Goal: Task Accomplishment & Management: Use online tool/utility

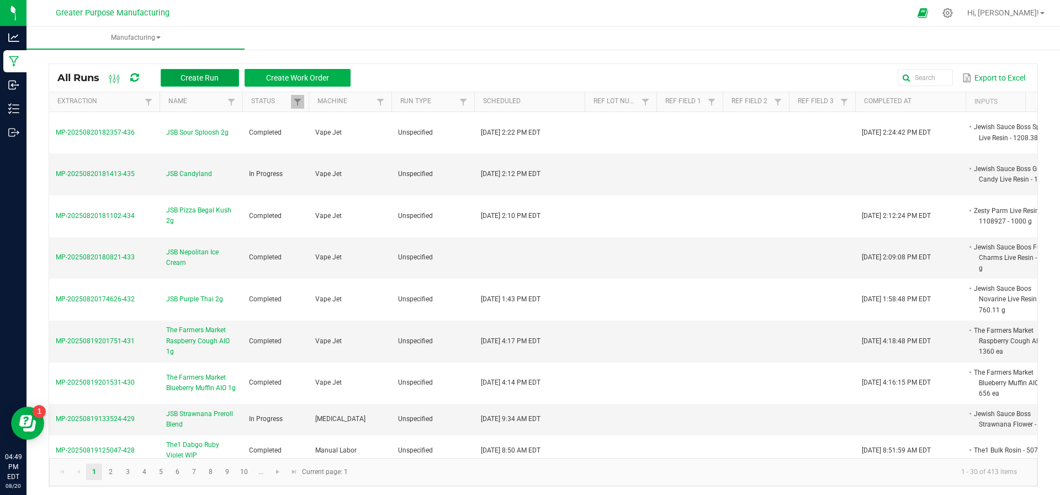
drag, startPoint x: 192, startPoint y: 77, endPoint x: 193, endPoint y: 83, distance: 6.1
click at [193, 83] on button "Create Run" at bounding box center [200, 78] width 78 height 18
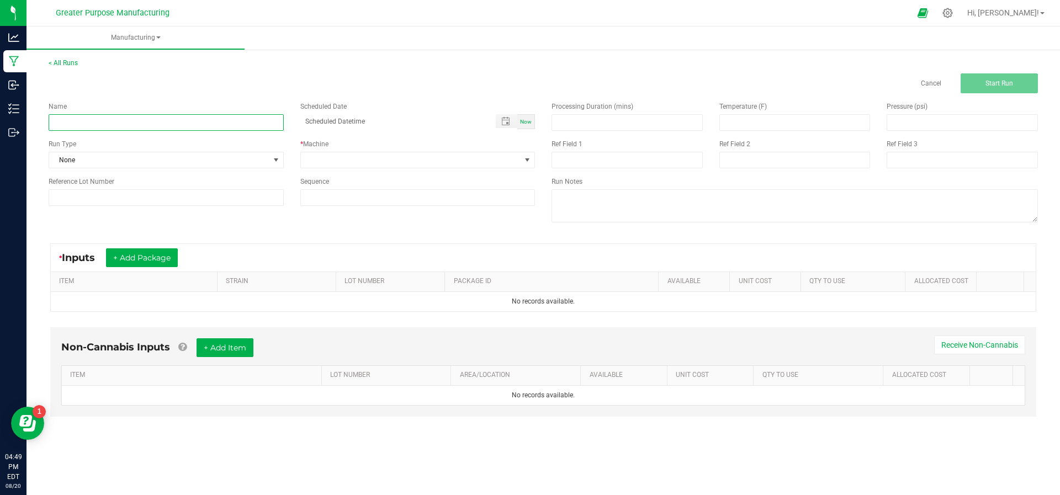
click at [219, 121] on input at bounding box center [166, 122] width 235 height 17
type input "JSB Sultana Gas 2g"
click at [522, 119] on span "Now" at bounding box center [526, 122] width 12 height 6
type input "[DATE] 4:50 PM"
click at [489, 167] on span at bounding box center [411, 159] width 220 height 15
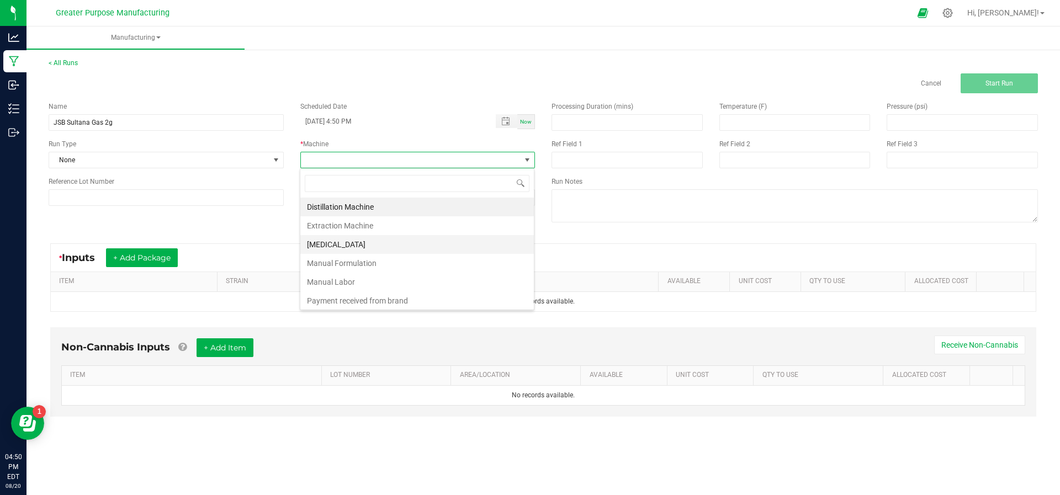
scroll to position [75, 0]
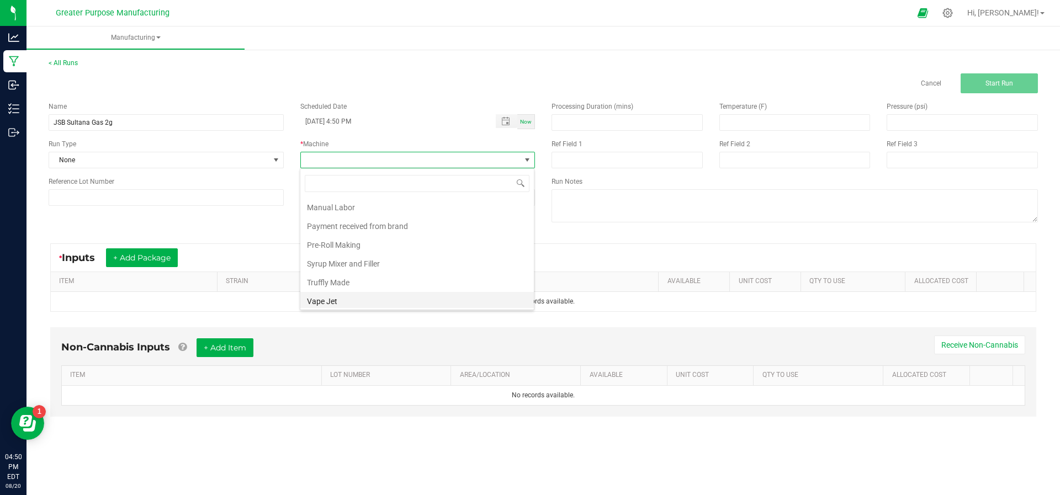
click at [423, 292] on li "Vape Jet" at bounding box center [417, 301] width 234 height 19
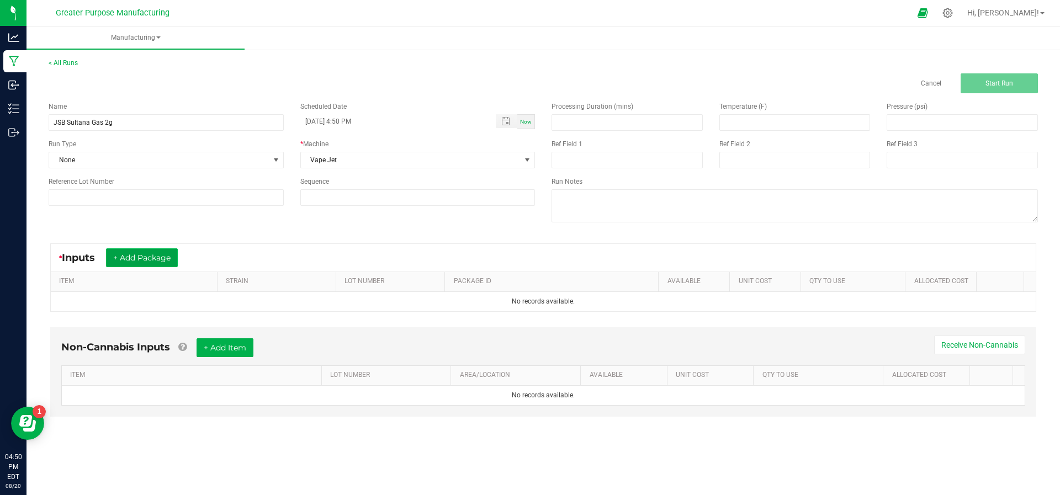
click at [156, 253] on button "+ Add Package" at bounding box center [142, 257] width 72 height 19
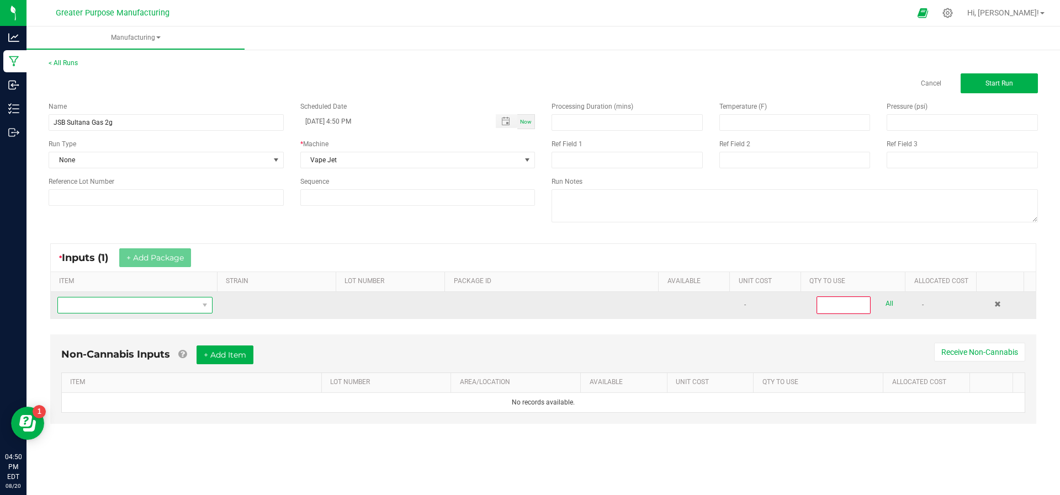
click at [143, 305] on span "NO DATA FOUND" at bounding box center [128, 305] width 140 height 15
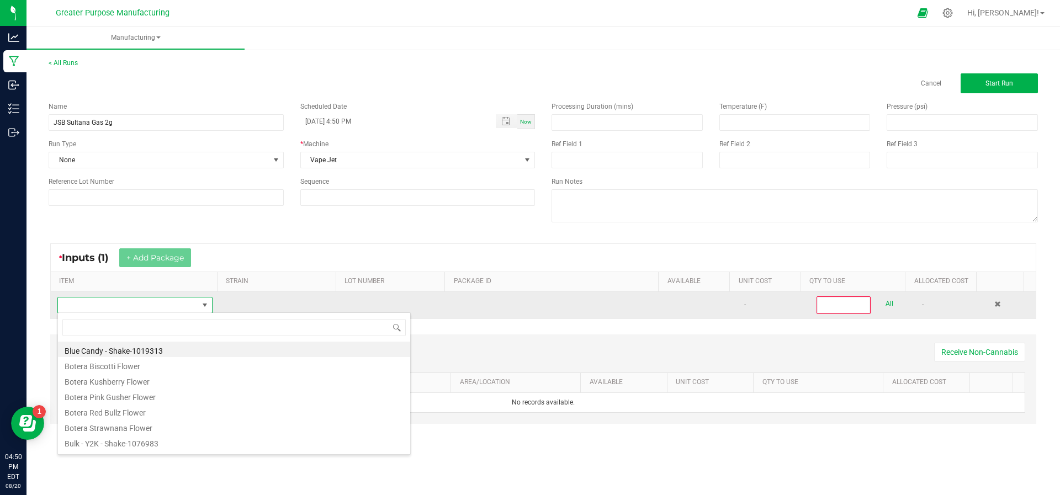
scroll to position [17, 151]
type input "Tur"
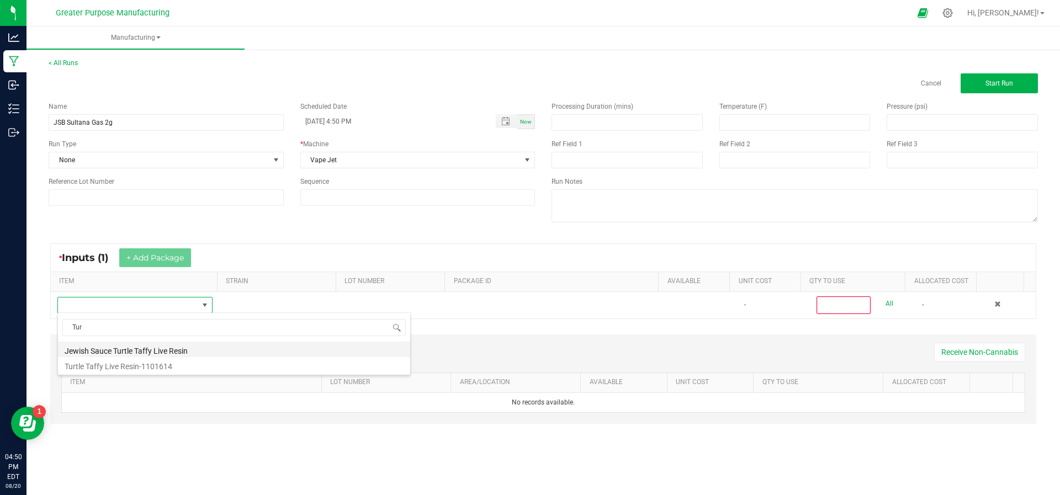
click at [139, 352] on li "Jewish Sauce Turtle Taffy Live Resin" at bounding box center [234, 349] width 352 height 15
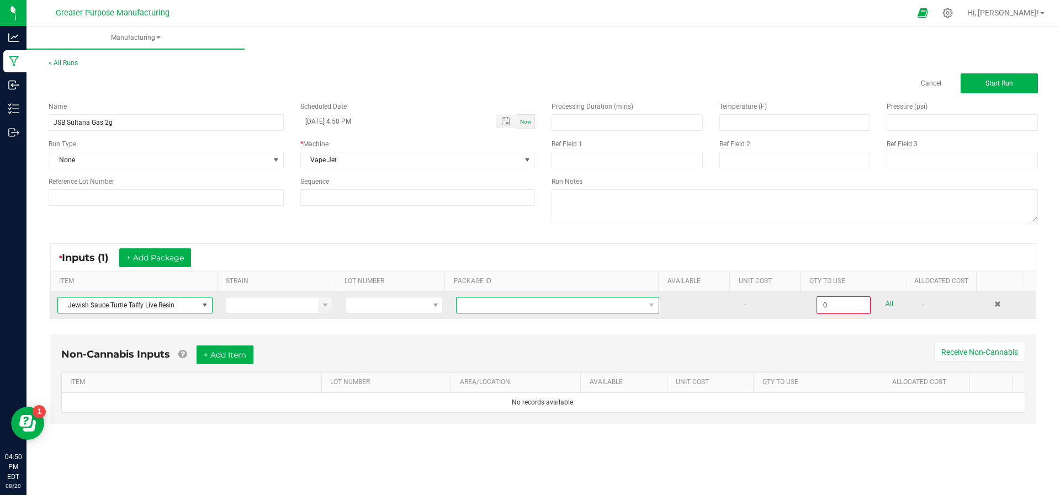
click at [463, 303] on span at bounding box center [551, 305] width 188 height 15
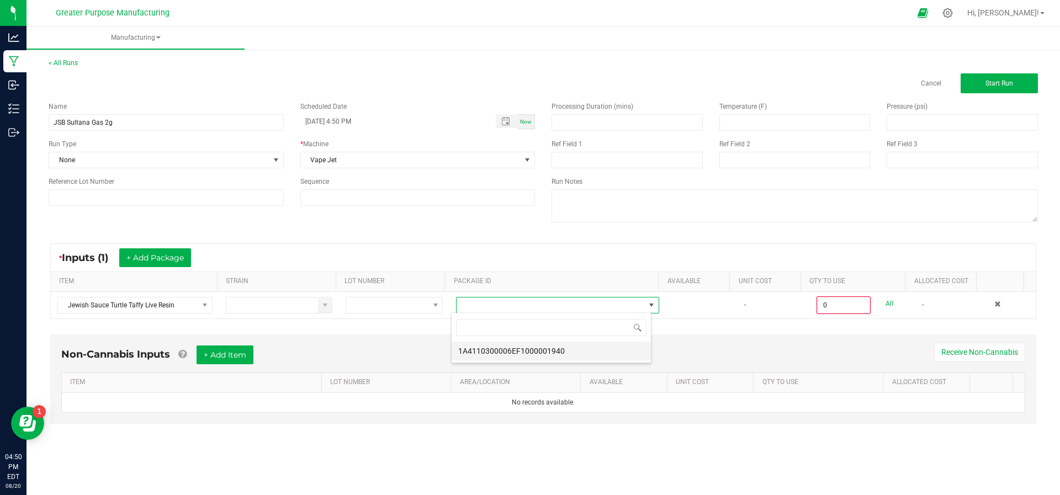
click at [473, 348] on li "1A4110300006EF1000001940" at bounding box center [551, 351] width 199 height 19
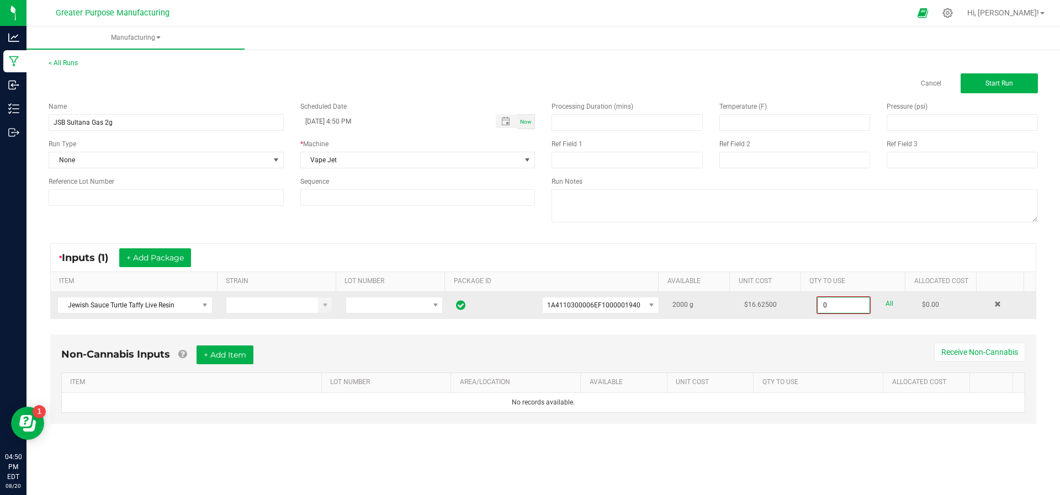
click at [850, 305] on input "0" at bounding box center [844, 305] width 52 height 15
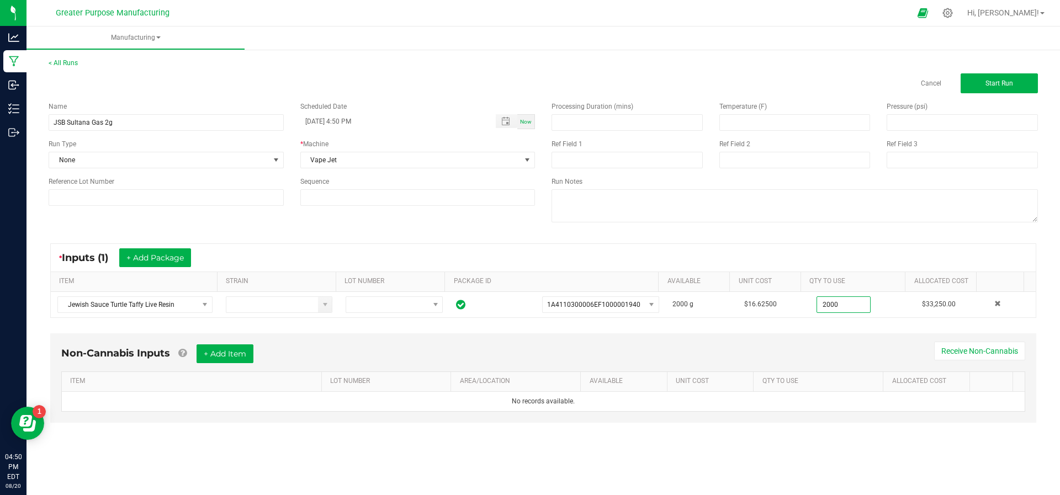
type input "2000.0000 g"
click at [828, 345] on div "Non-Cannabis Inputs + Add Item Receive Non-Cannabis" at bounding box center [543, 358] width 964 height 27
click at [239, 348] on button "+ Add Item" at bounding box center [225, 354] width 57 height 19
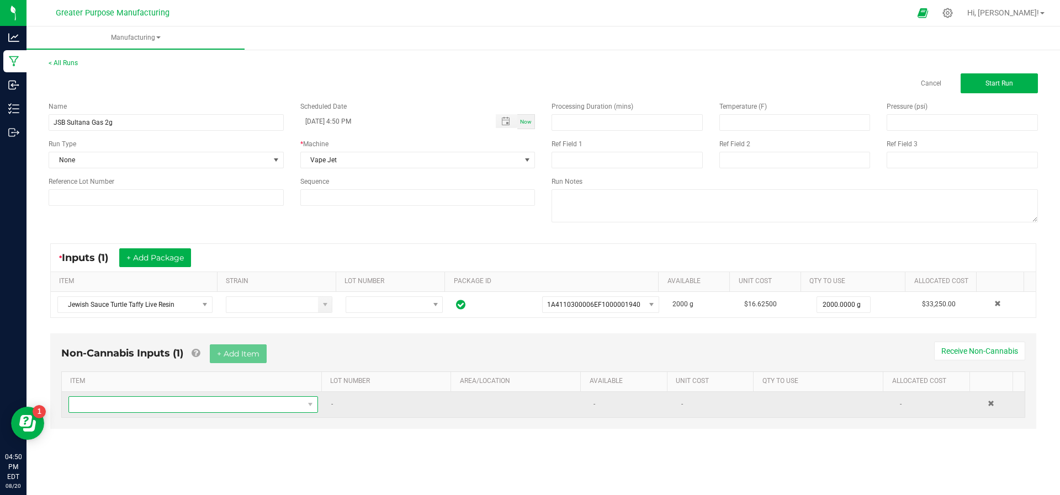
click at [217, 407] on span "NO DATA FOUND" at bounding box center [186, 404] width 235 height 15
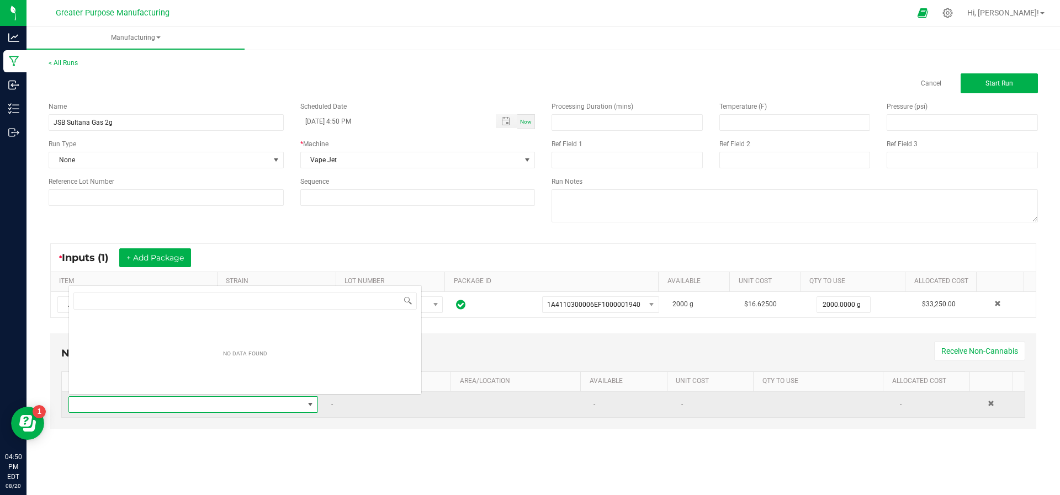
scroll to position [17, 242]
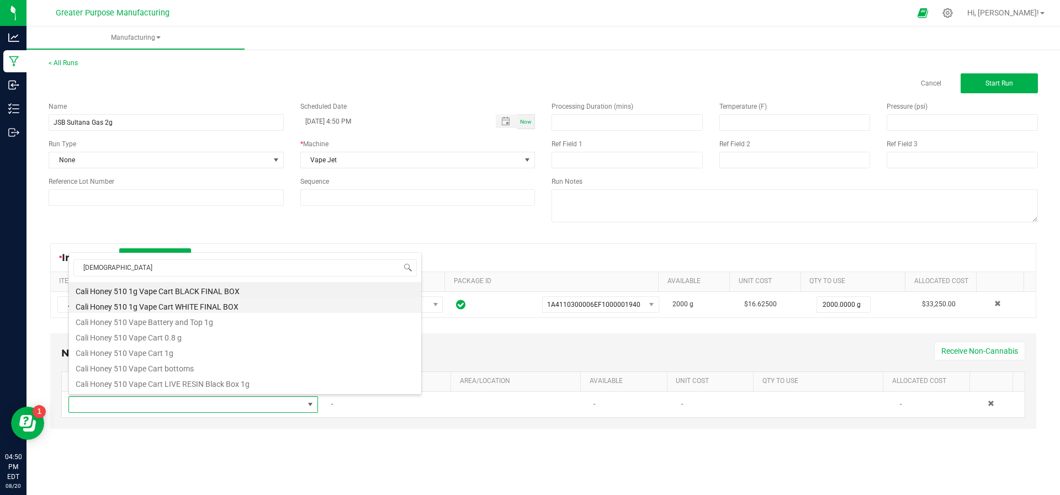
type input "[DEMOGRAPHIC_DATA]"
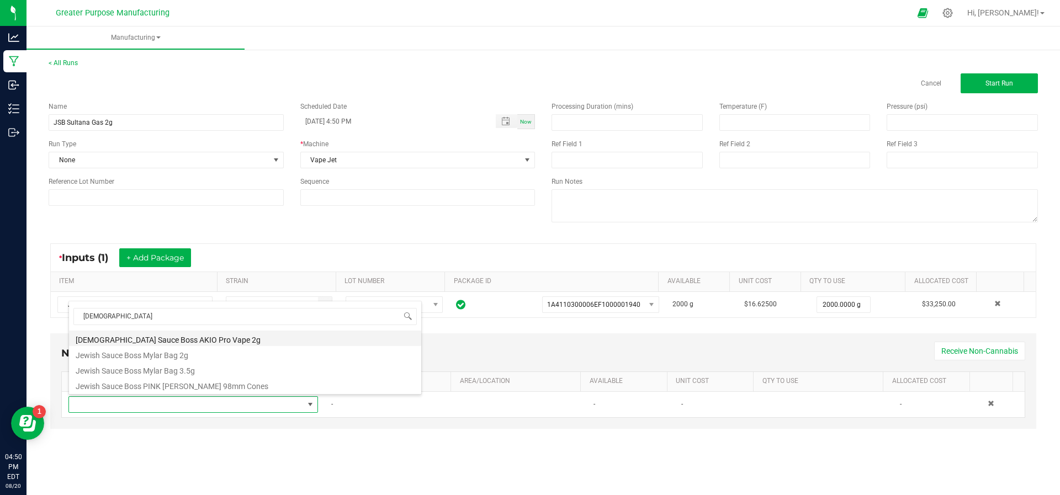
click at [187, 338] on li "[DEMOGRAPHIC_DATA] Sauce Boss AKIO Pro Vape 2g" at bounding box center [245, 338] width 352 height 15
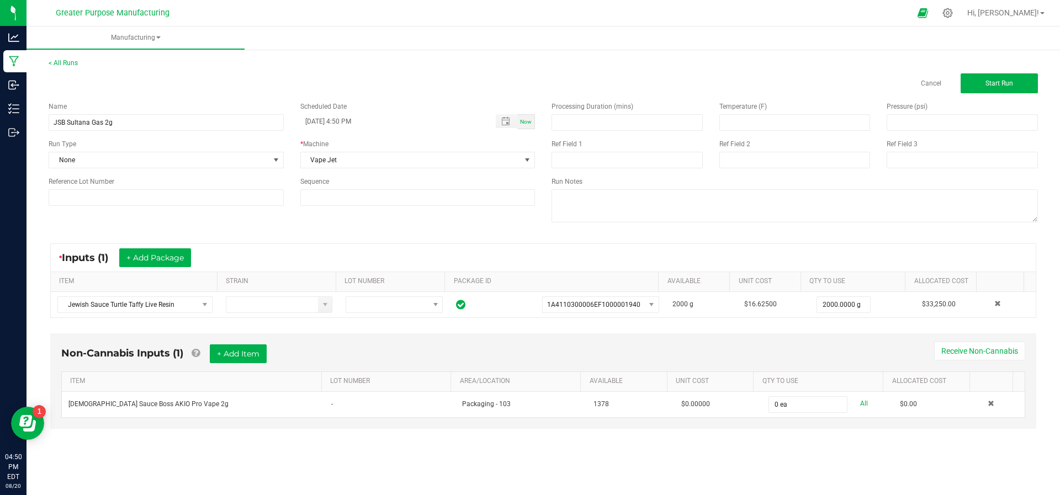
type input "0"
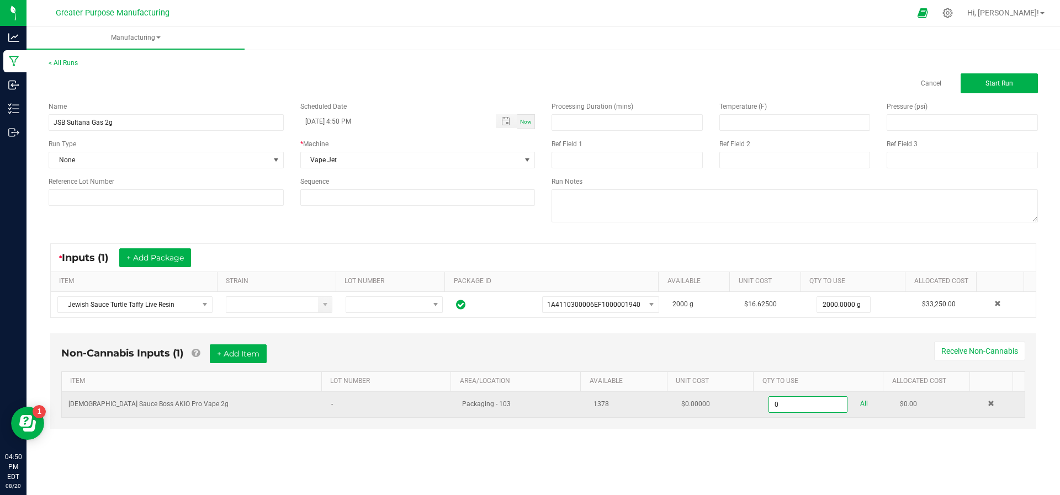
click at [787, 403] on input "0" at bounding box center [807, 404] width 77 height 15
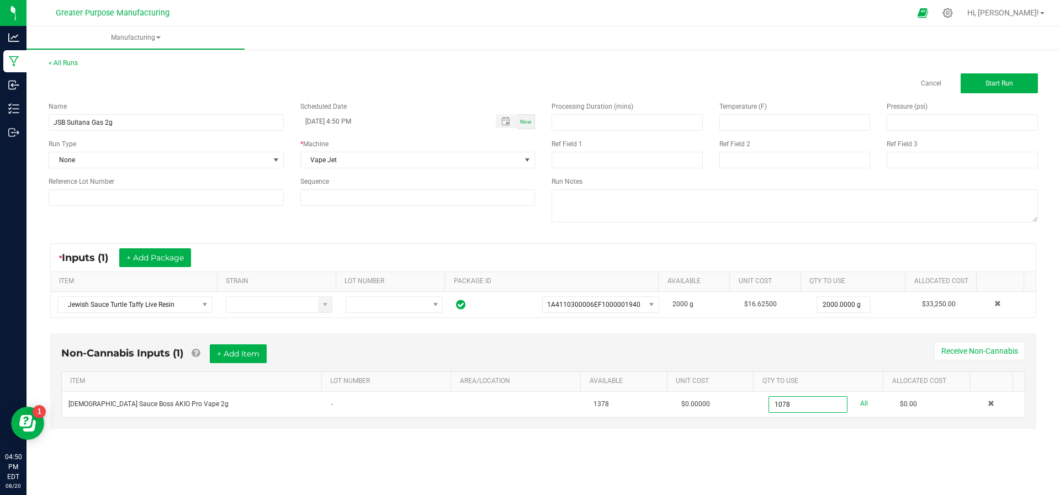
type input "1078 ea"
click at [849, 345] on div "Non-Cannabis Inputs (1) + Add Item Receive Non-Cannabis" at bounding box center [543, 358] width 964 height 27
click at [999, 87] on span "Start Run" at bounding box center [1000, 84] width 28 height 8
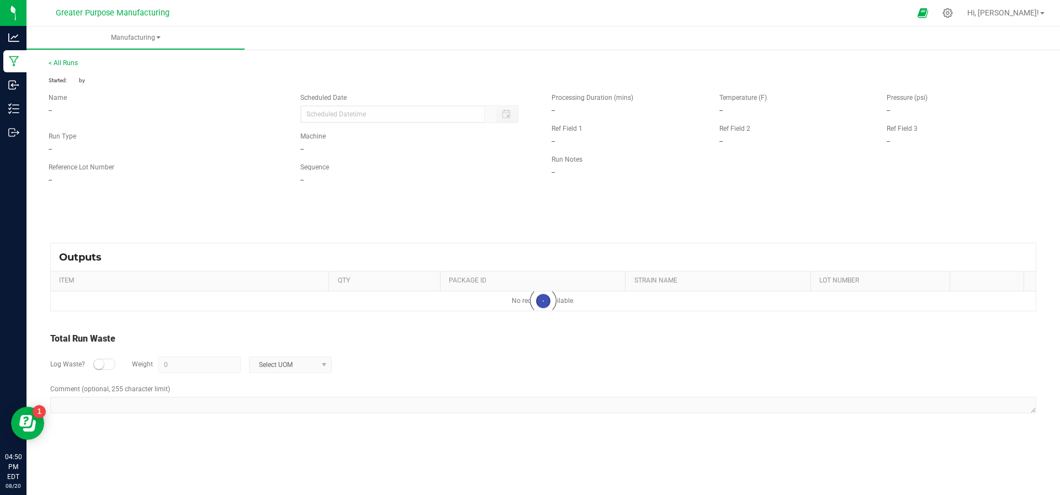
type input "[DATE] 4:50 PM"
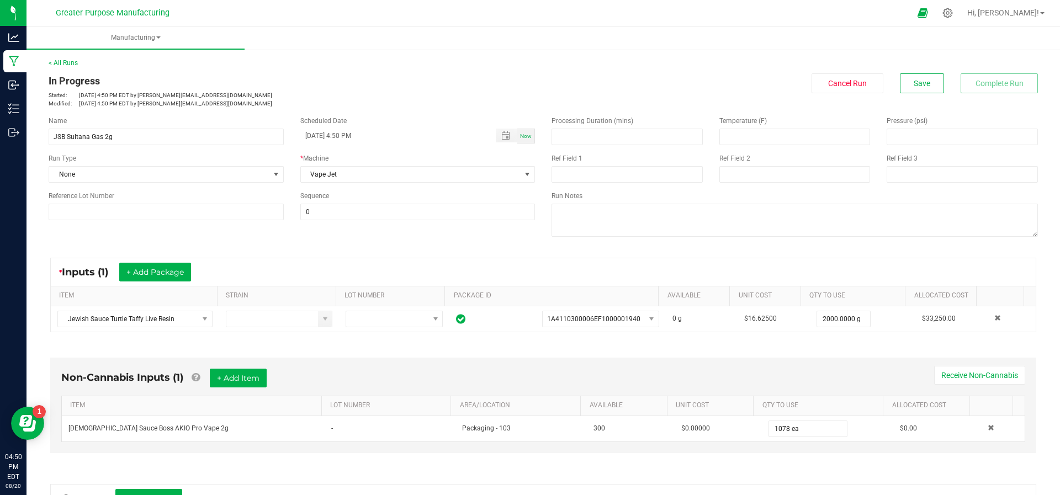
scroll to position [180, 0]
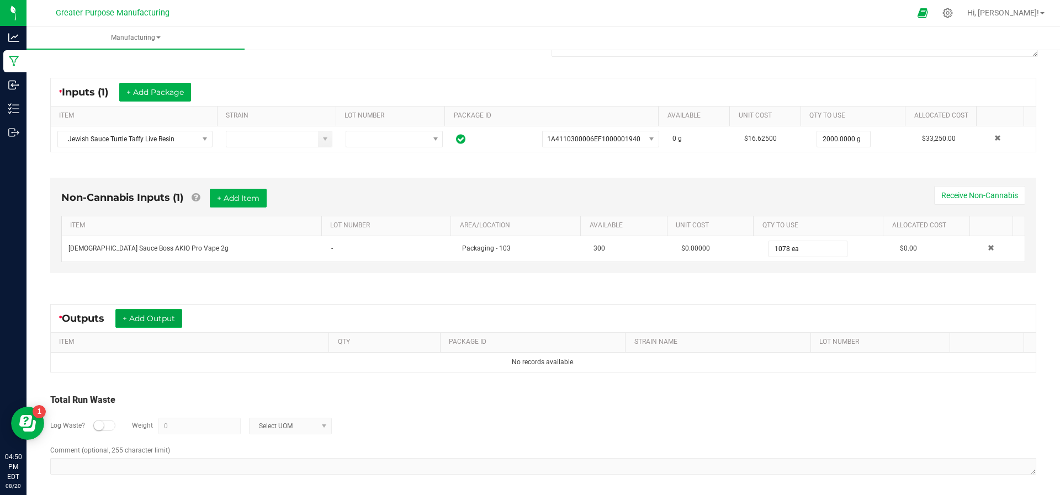
click at [169, 314] on button "+ Add Output" at bounding box center [148, 318] width 67 height 19
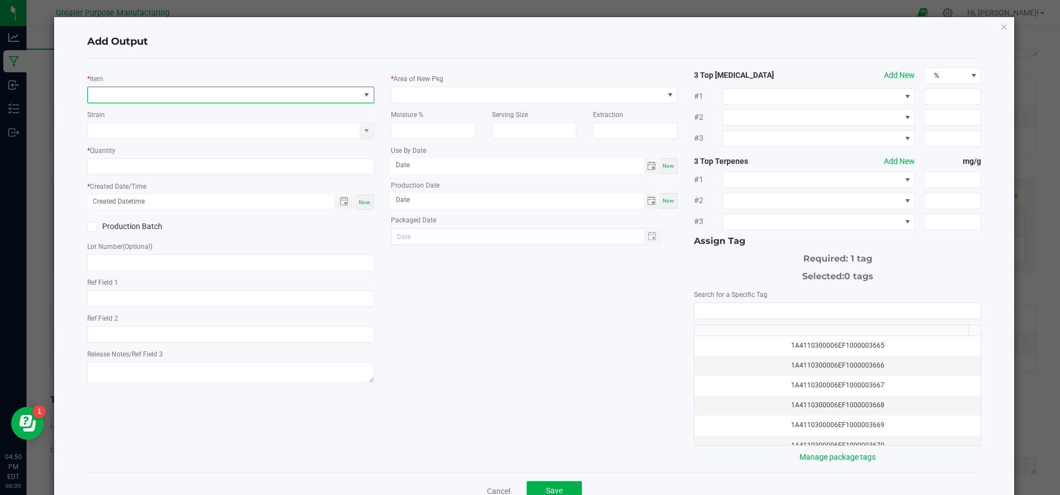
click at [180, 99] on span "NO DATA FOUND" at bounding box center [224, 94] width 272 height 15
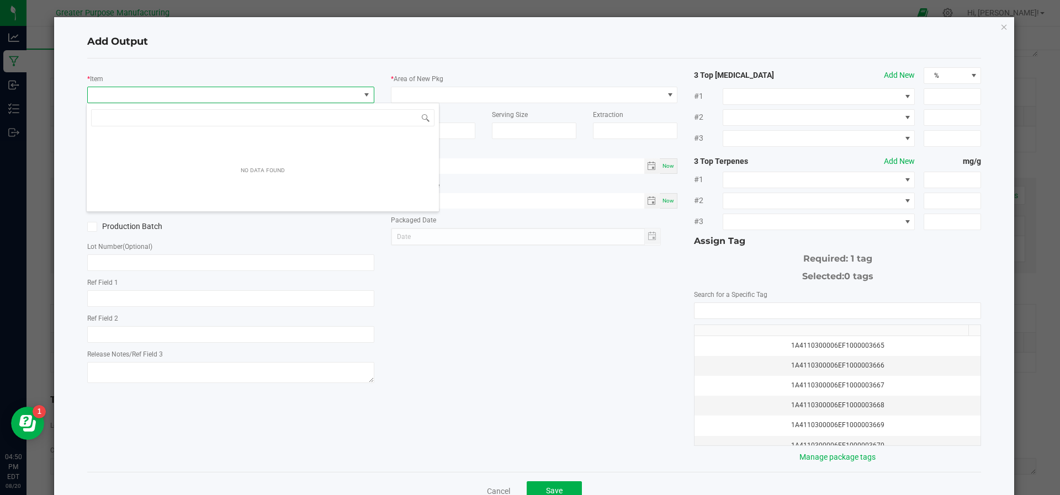
scroll to position [17, 283]
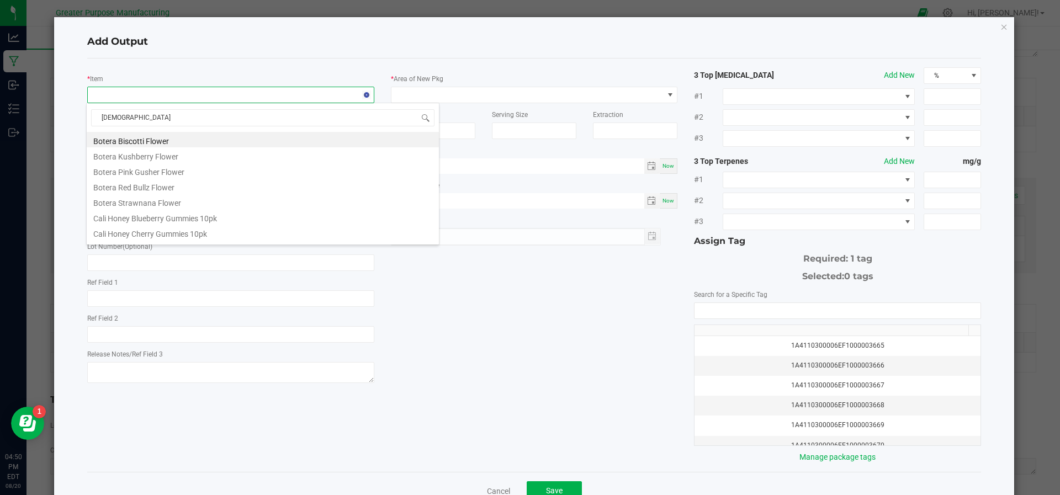
type input "[DEMOGRAPHIC_DATA]"
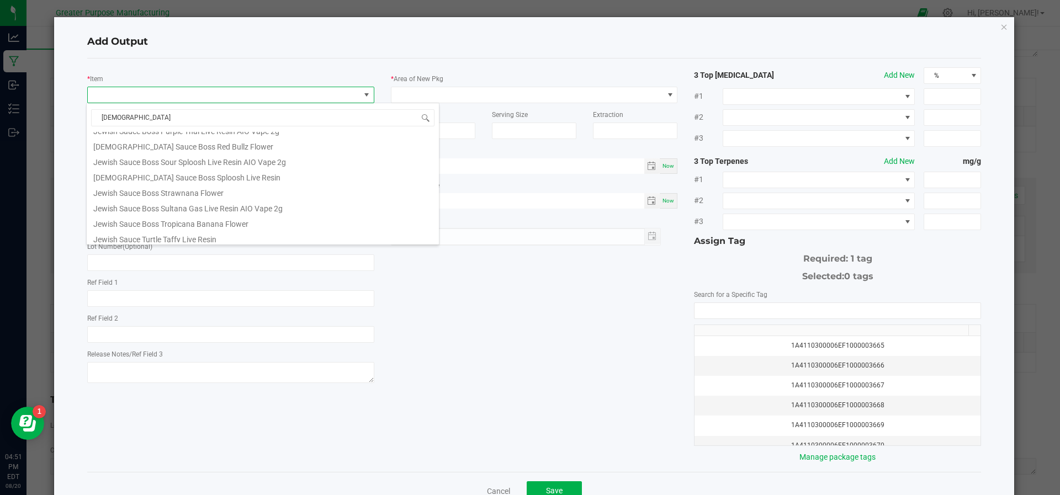
scroll to position [212, 0]
click at [231, 201] on li "Jewish Sauce Boss Sultana Gas Live Resin AIO Vape 2g" at bounding box center [263, 205] width 352 height 15
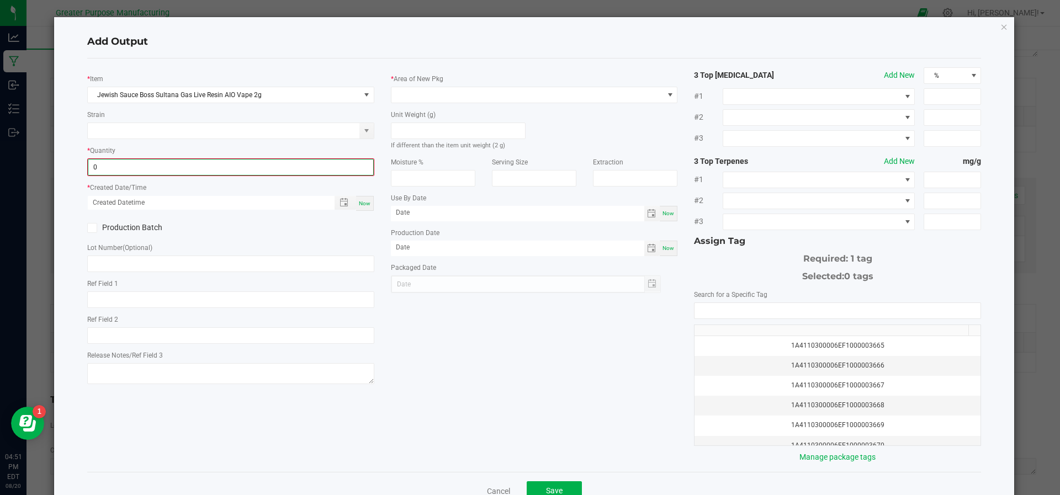
click at [220, 170] on input "0" at bounding box center [230, 167] width 285 height 15
type input "1039 ea"
click at [359, 202] on span "Now" at bounding box center [365, 202] width 12 height 6
type input "[DATE] 4:51 PM"
type input "[DATE]"
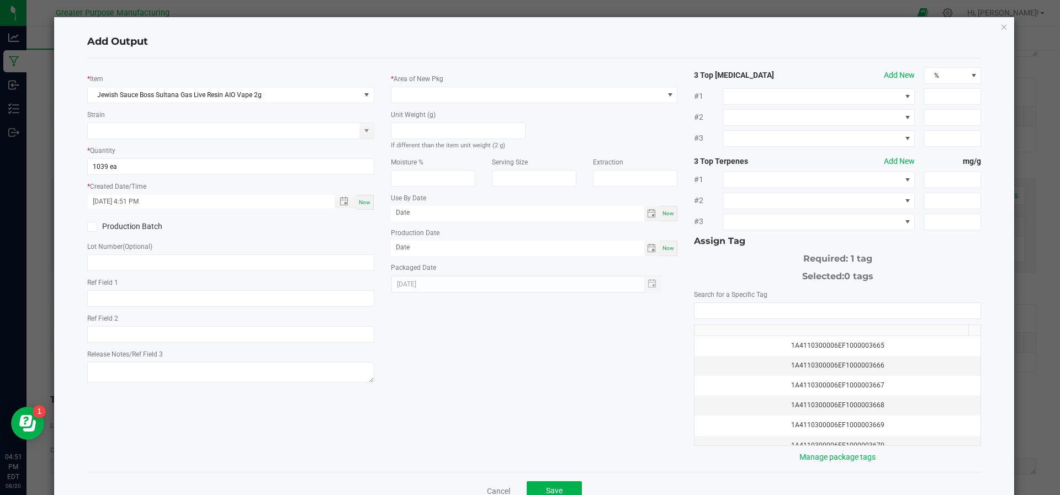
click at [96, 222] on span at bounding box center [92, 227] width 10 height 10
click at [0, 0] on input "Production Batch" at bounding box center [0, 0] width 0 height 0
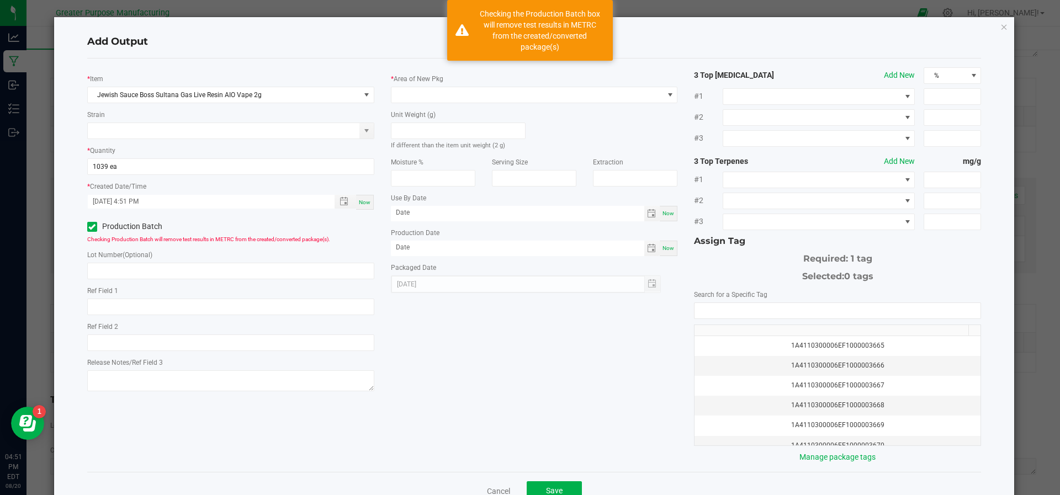
drag, startPoint x: 509, startPoint y: 94, endPoint x: 511, endPoint y: 84, distance: 10.3
click at [511, 84] on div "* Area of New Pkg" at bounding box center [534, 88] width 287 height 30
click at [505, 94] on span at bounding box center [527, 94] width 272 height 15
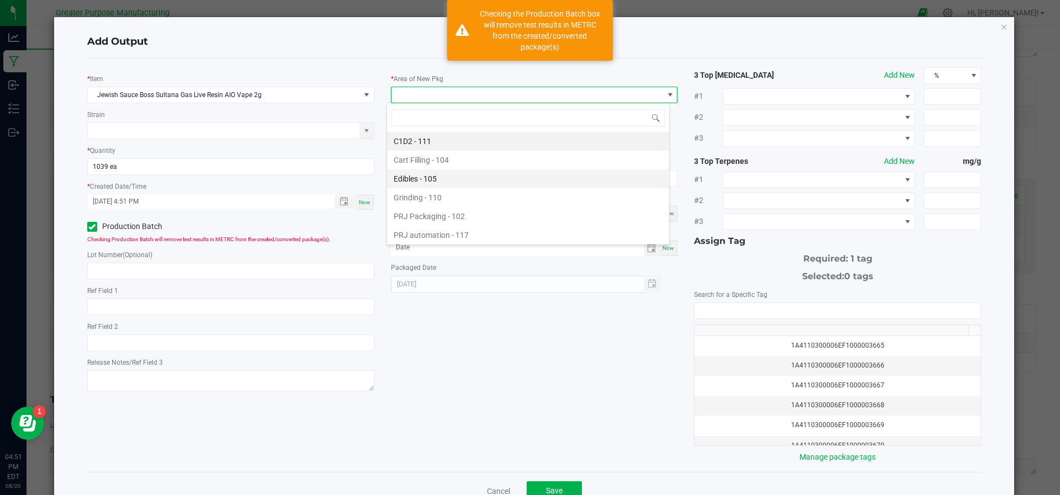
scroll to position [75, 0]
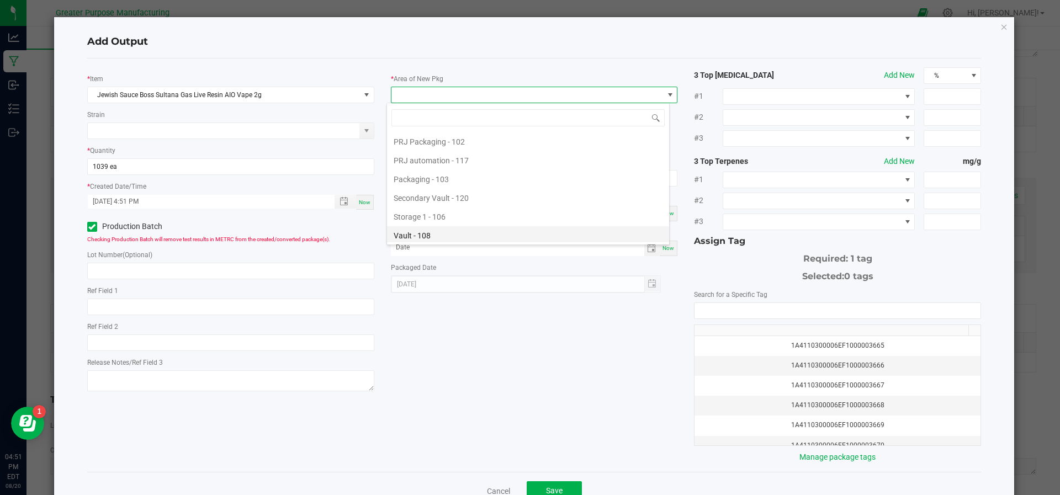
click at [489, 234] on li "Vault - 108" at bounding box center [528, 235] width 282 height 19
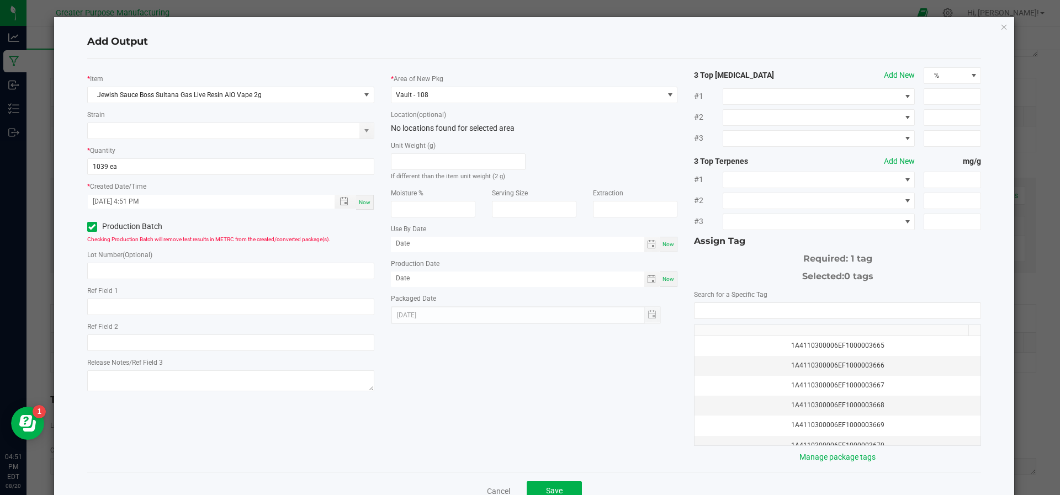
click at [663, 278] on span "Now" at bounding box center [669, 279] width 12 height 6
type input "[DATE]"
click at [739, 308] on input "NO DATA FOUND" at bounding box center [838, 310] width 286 height 15
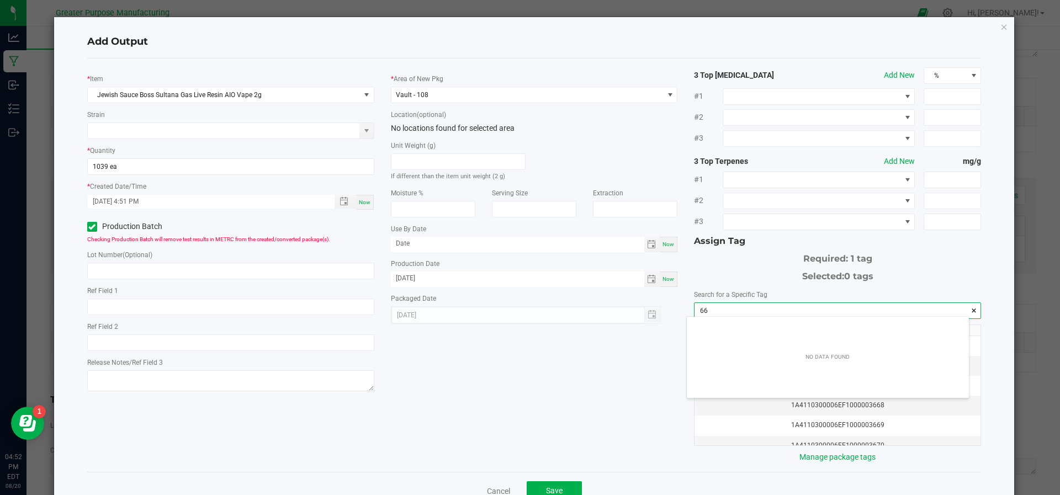
scroll to position [15, 283]
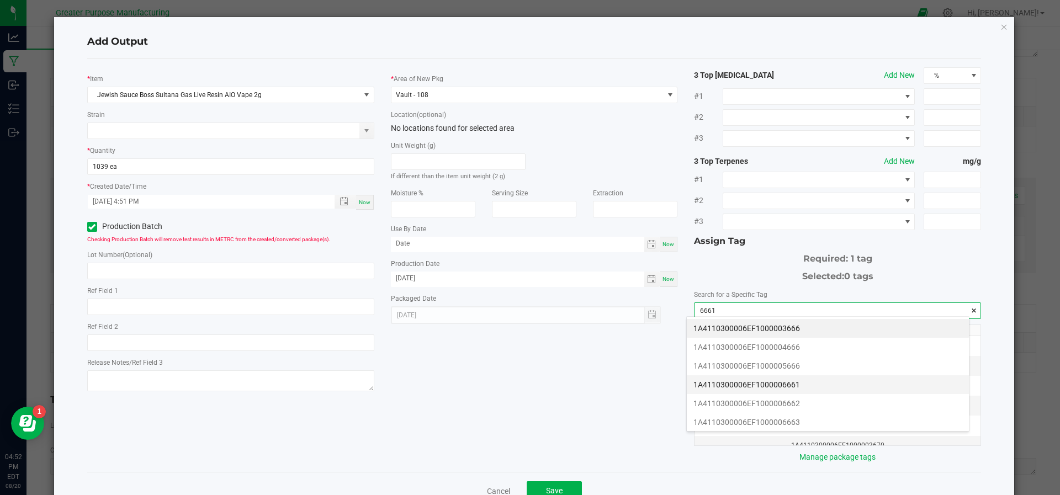
click at [748, 383] on li "1A4110300006EF1000006661" at bounding box center [828, 384] width 282 height 19
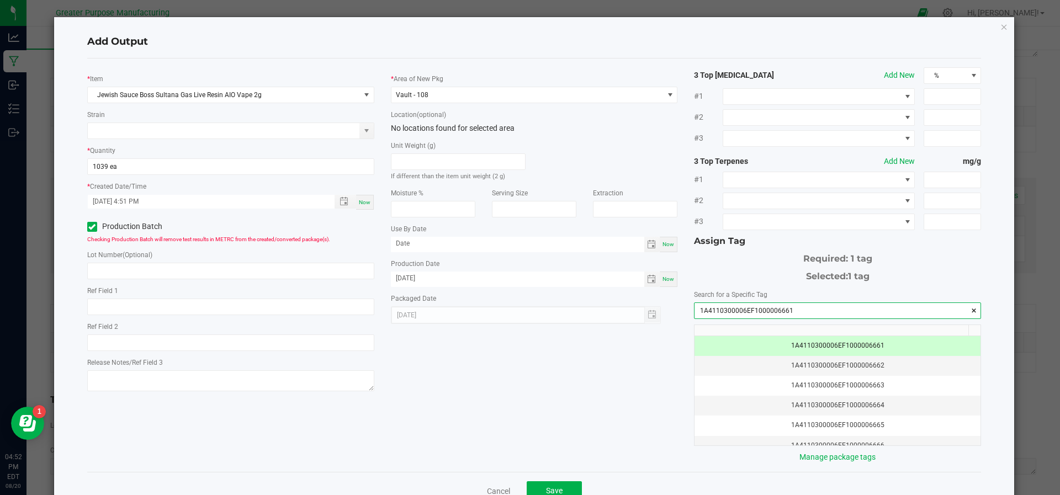
drag, startPoint x: 801, startPoint y: 310, endPoint x: 672, endPoint y: 310, distance: 129.2
click at [672, 310] on div "* Item [DEMOGRAPHIC_DATA] Sauce Boss Sultana Gas Live Resin AIO Vape 2g Strain …" at bounding box center [534, 265] width 911 height 396
type input "1A4110300006EF1000006661"
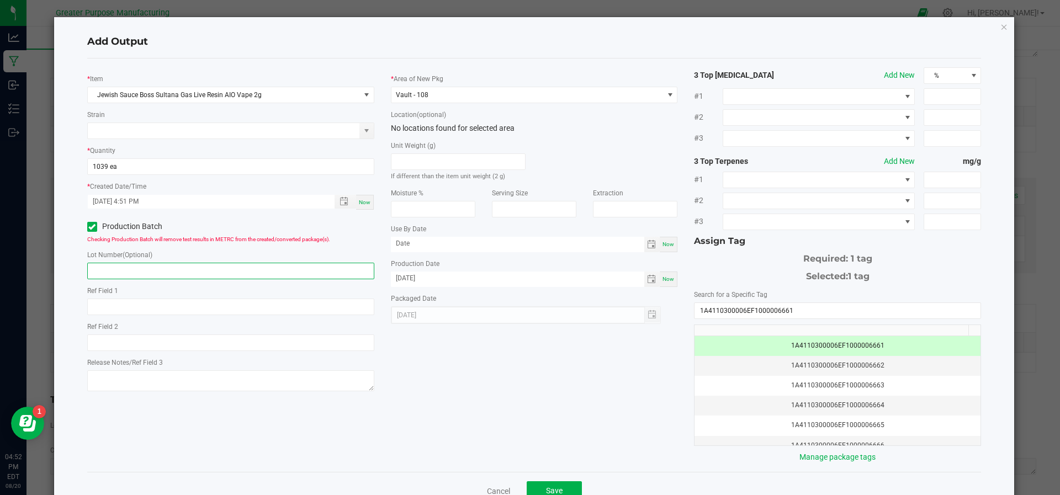
click at [200, 264] on input "text" at bounding box center [230, 271] width 287 height 17
paste input "1A4110300006EF1000006661"
type input "1A4110300006EF1000006661"
click at [546, 489] on span "Save" at bounding box center [554, 490] width 17 height 9
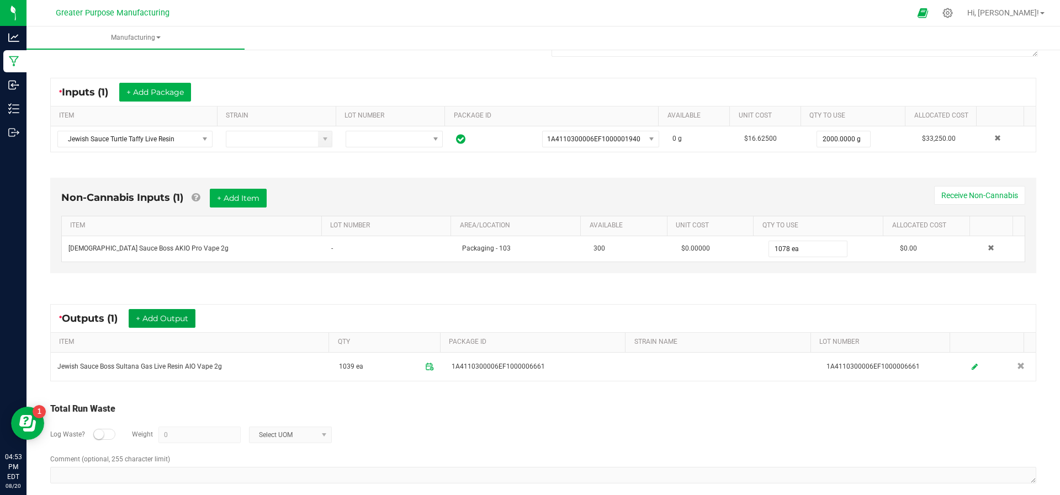
scroll to position [0, 0]
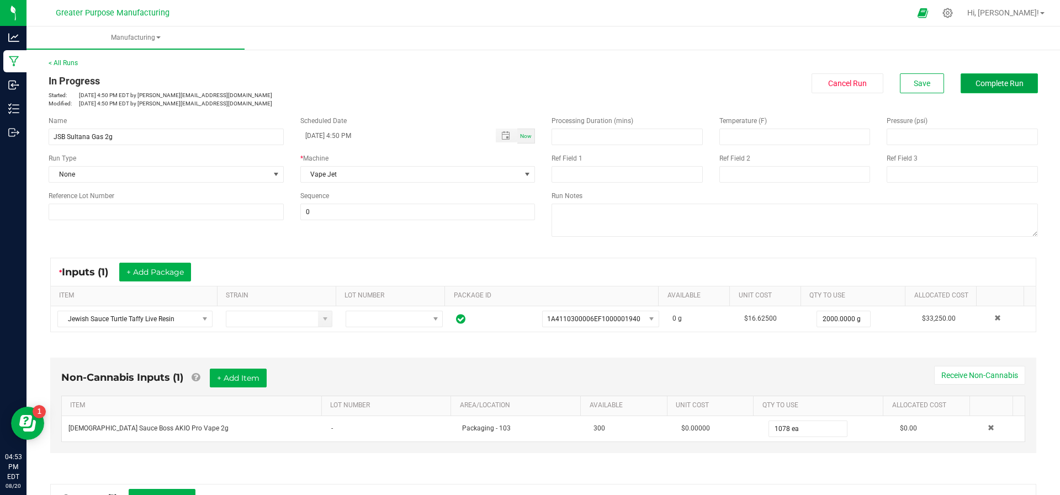
click at [984, 77] on button "Complete Run" at bounding box center [999, 83] width 77 height 20
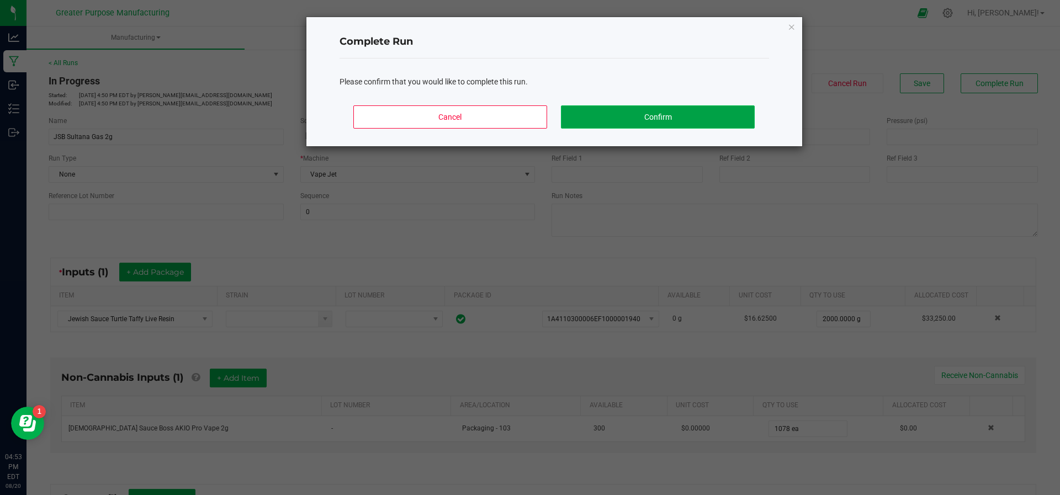
click at [719, 120] on button "Confirm" at bounding box center [657, 116] width 193 height 23
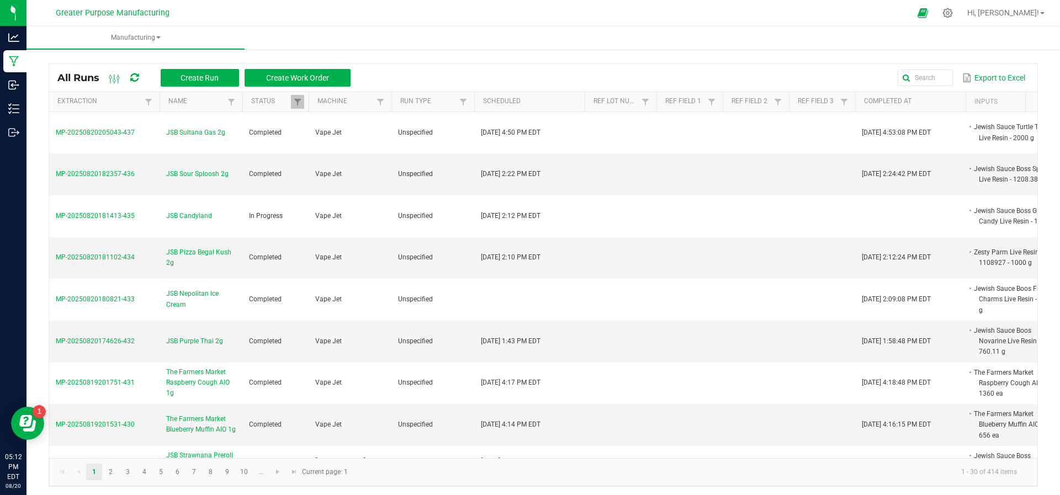
click at [719, 120] on td at bounding box center [690, 133] width 66 height 42
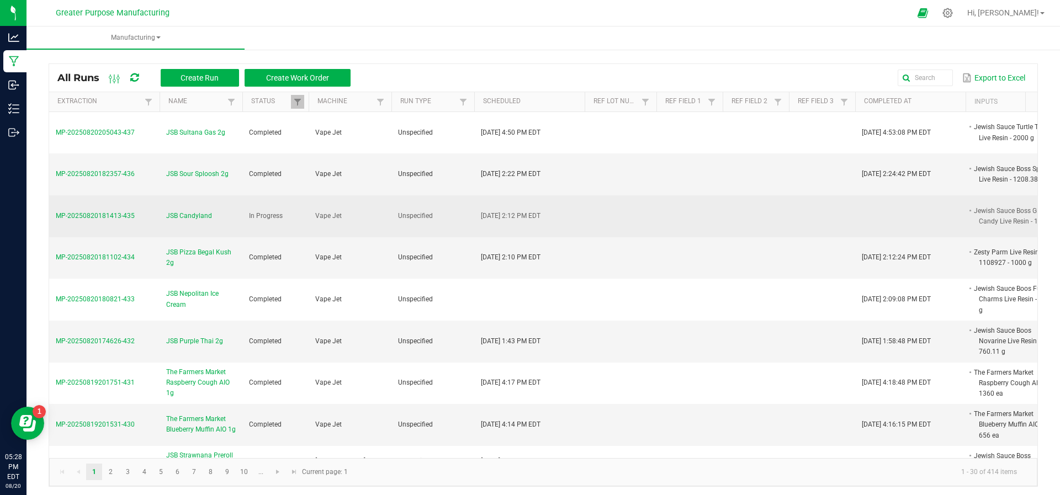
click at [179, 211] on span "JSB Candyland" at bounding box center [189, 216] width 46 height 10
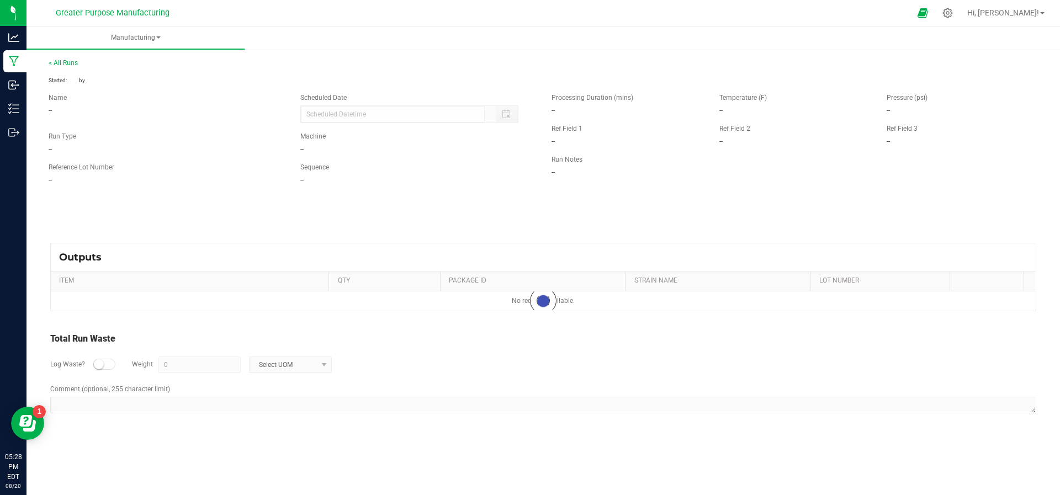
type input "[DATE] 2:12 PM"
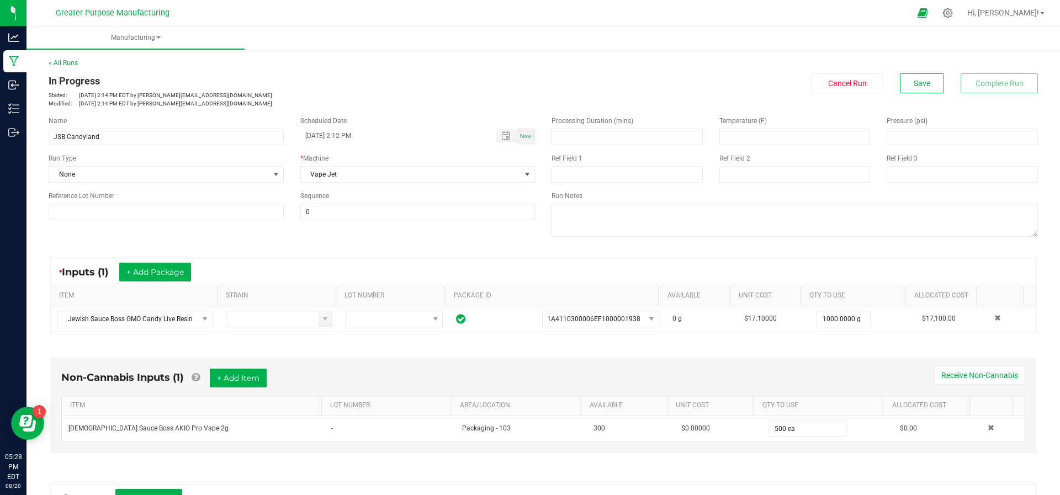
scroll to position [148, 0]
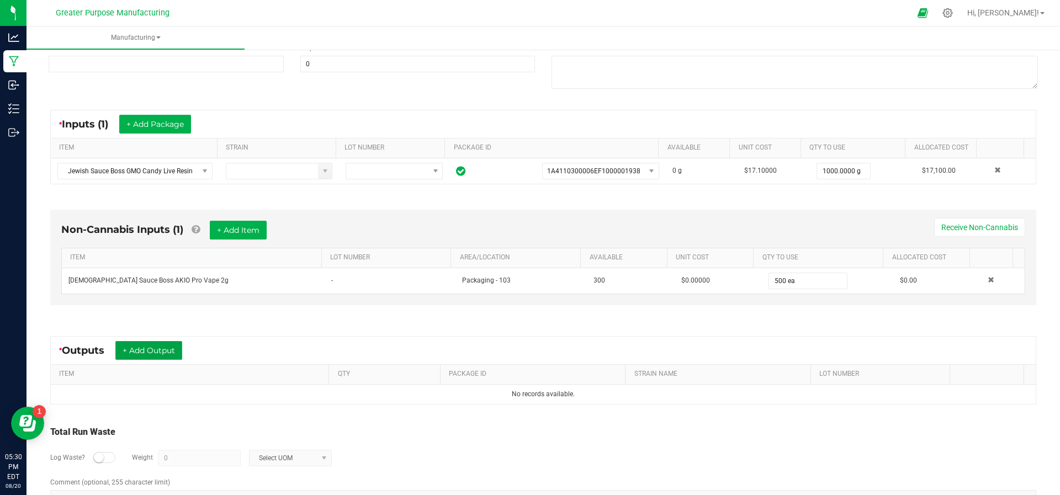
click at [165, 342] on button "+ Add Output" at bounding box center [148, 350] width 67 height 19
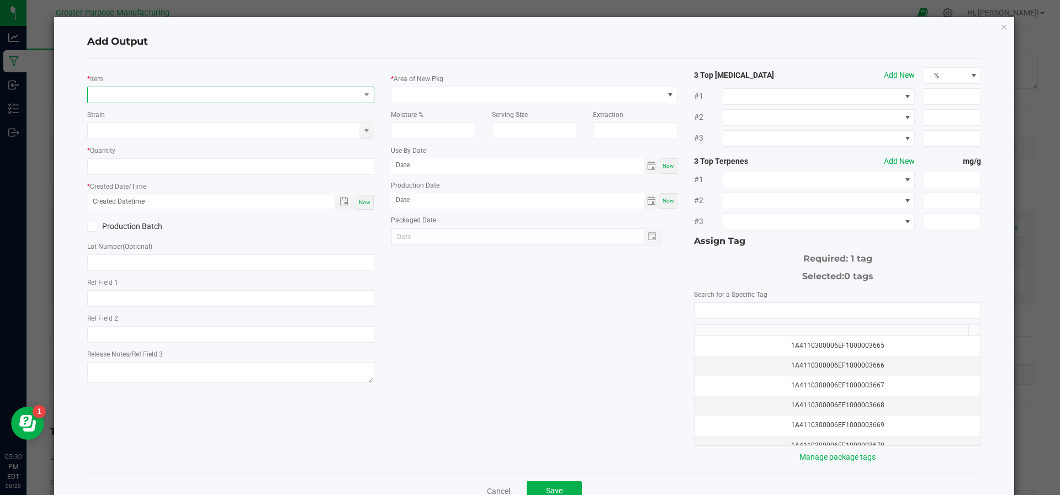
click at [178, 96] on span "NO DATA FOUND" at bounding box center [224, 94] width 272 height 15
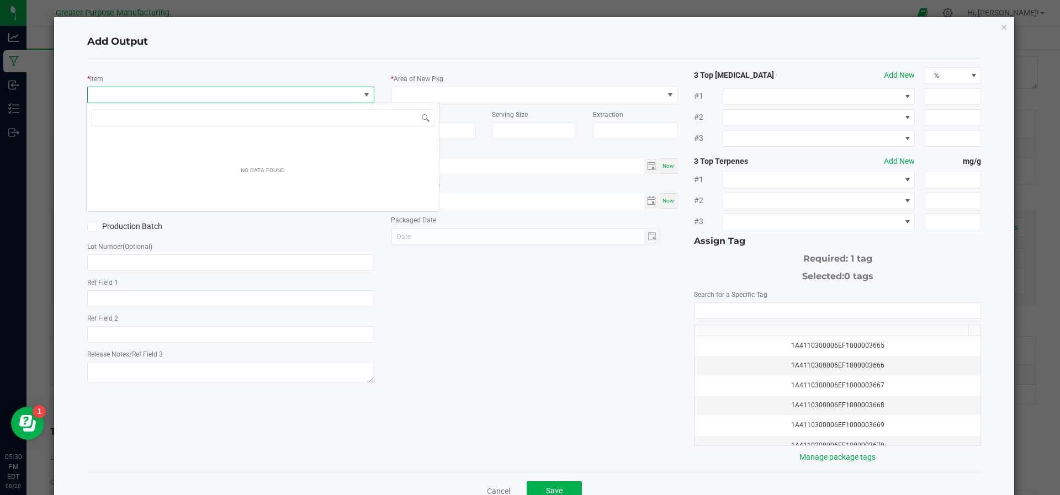
scroll to position [17, 283]
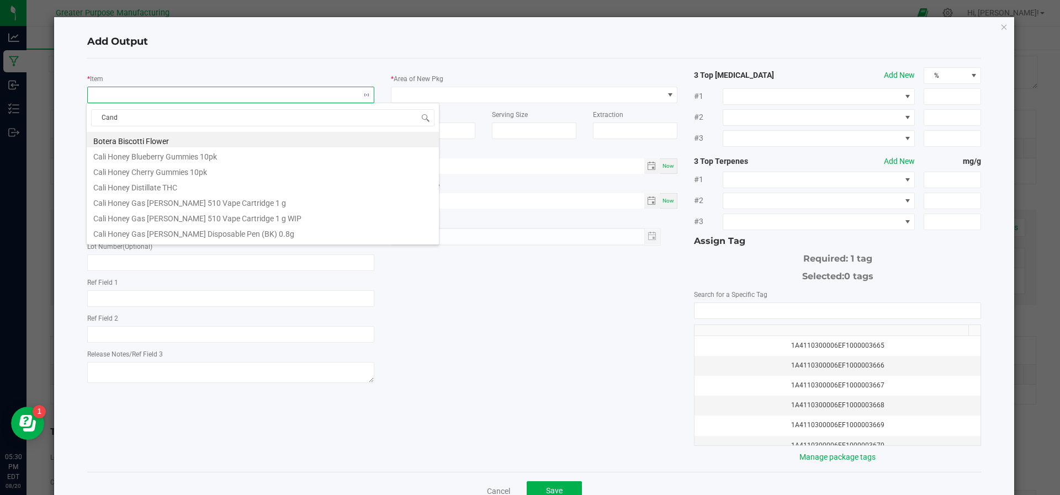
type input "Candy"
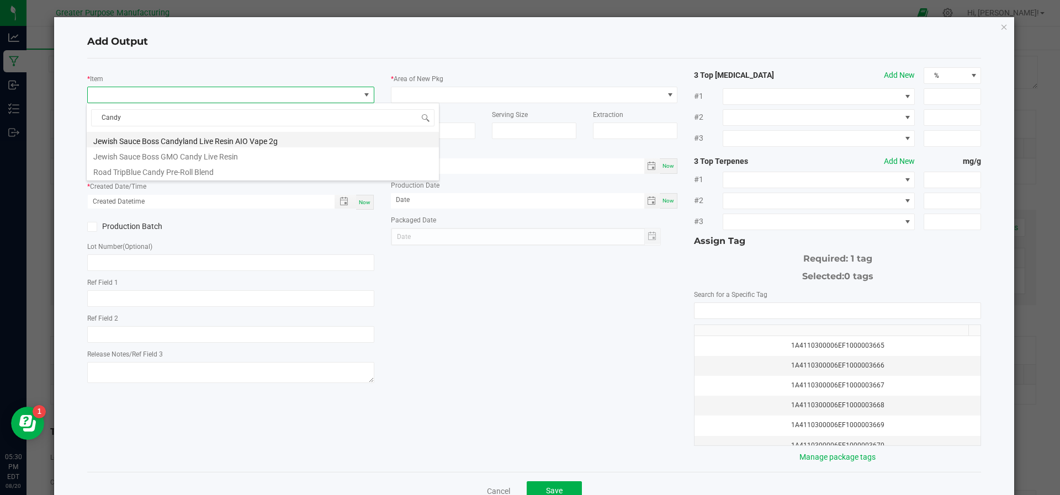
click at [174, 141] on li "Jewish Sauce Boss Candyland Live Resin AIO Vape 2g" at bounding box center [263, 139] width 352 height 15
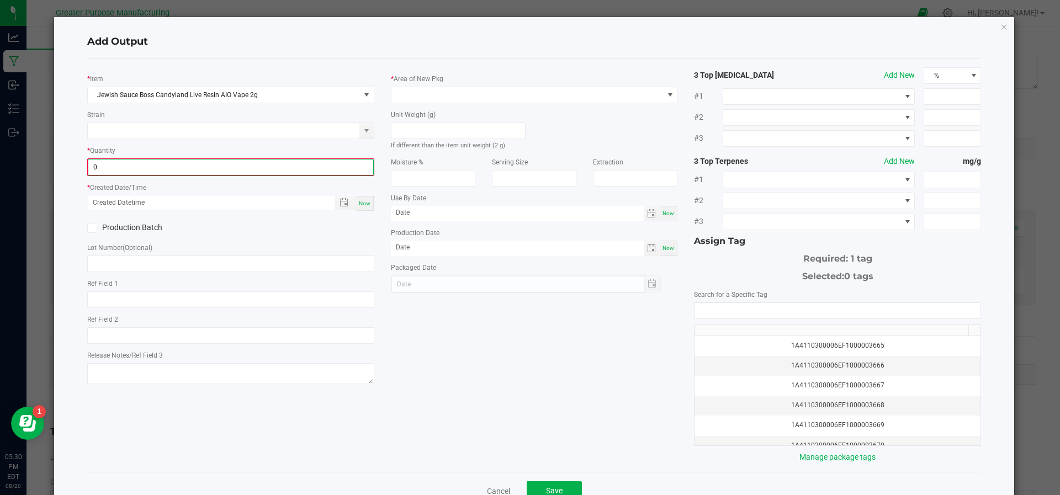
click at [165, 167] on input "0" at bounding box center [230, 167] width 285 height 15
type input "550 ea"
click at [356, 203] on div "Now" at bounding box center [365, 202] width 18 height 15
type input "[DATE] 5:31 PM"
type input "[DATE]"
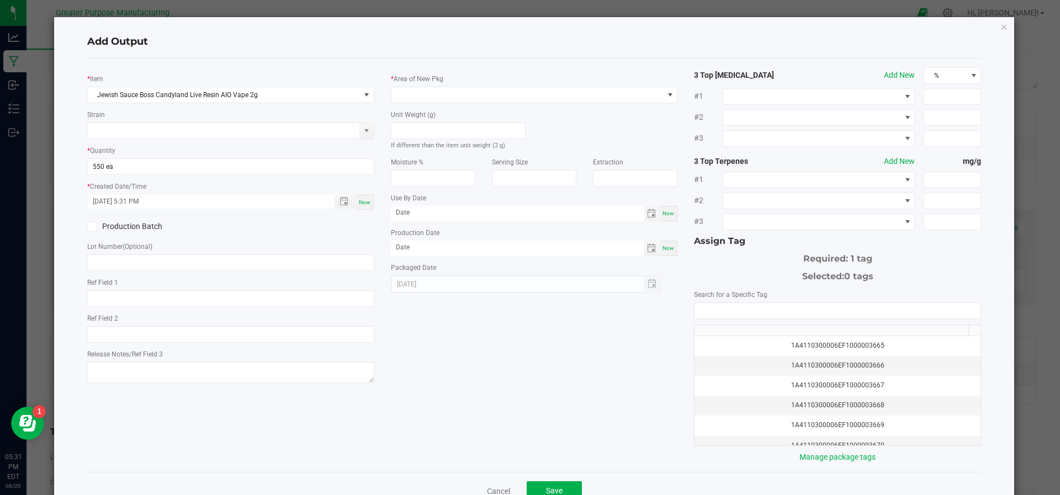
click at [85, 225] on div "Production Batch" at bounding box center [155, 227] width 152 height 17
click at [89, 227] on icon at bounding box center [91, 227] width 7 height 0
click at [0, 0] on input "Production Batch" at bounding box center [0, 0] width 0 height 0
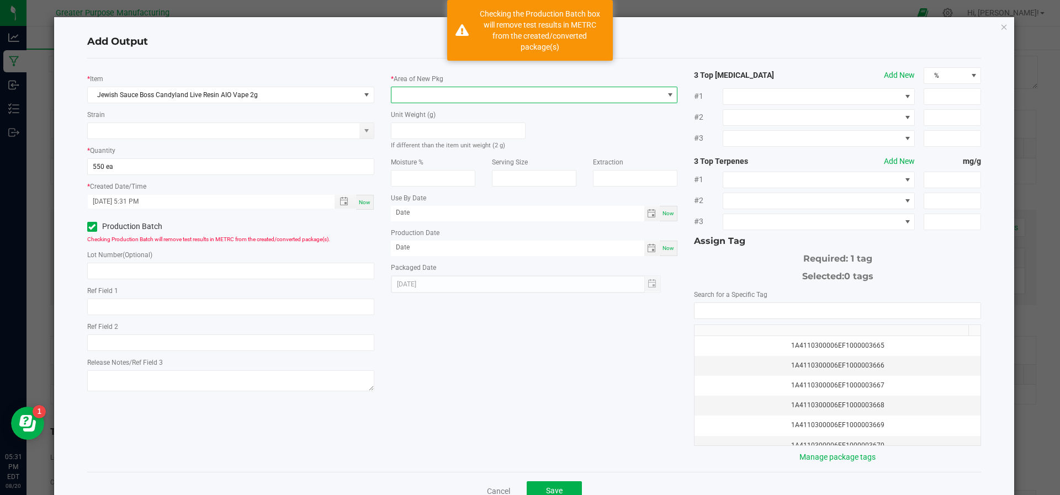
click at [409, 101] on span at bounding box center [527, 94] width 272 height 15
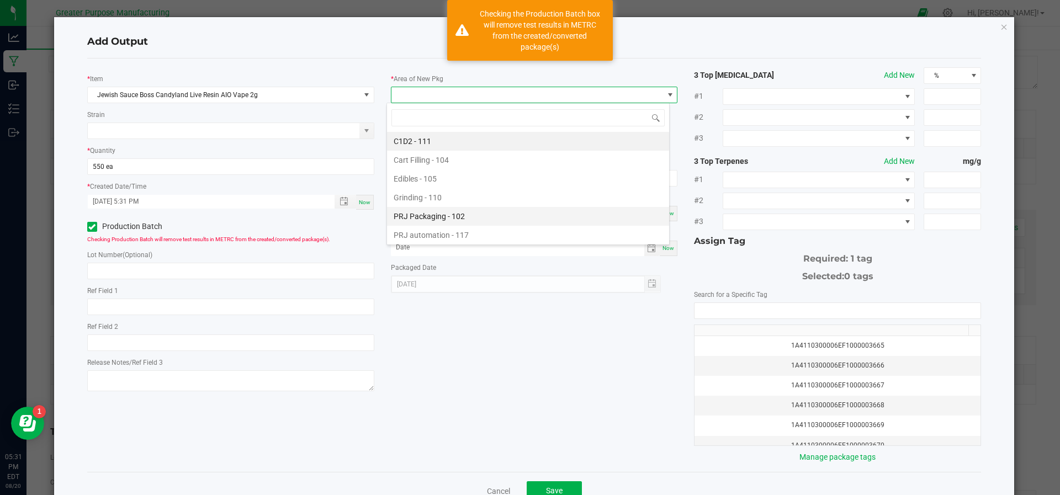
scroll to position [75, 0]
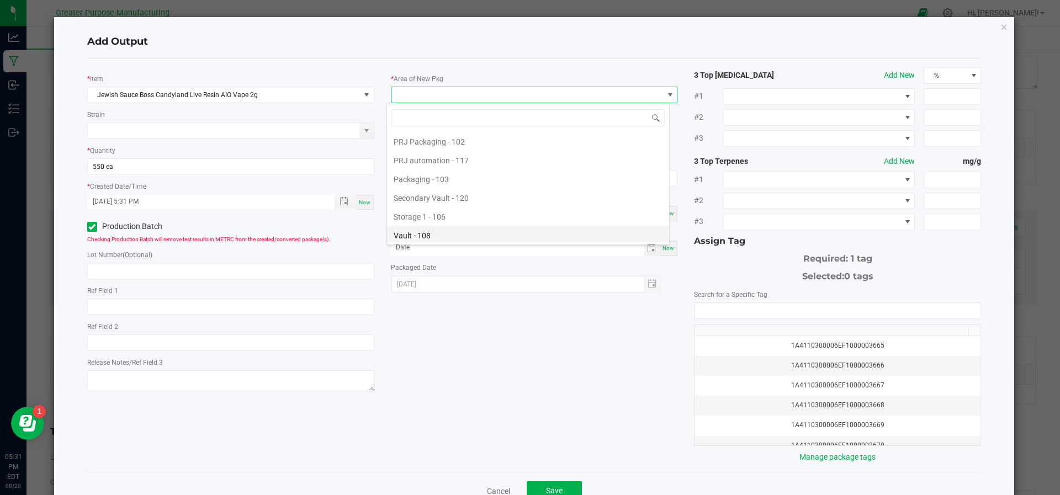
click at [424, 227] on li "Vault - 108" at bounding box center [528, 235] width 282 height 19
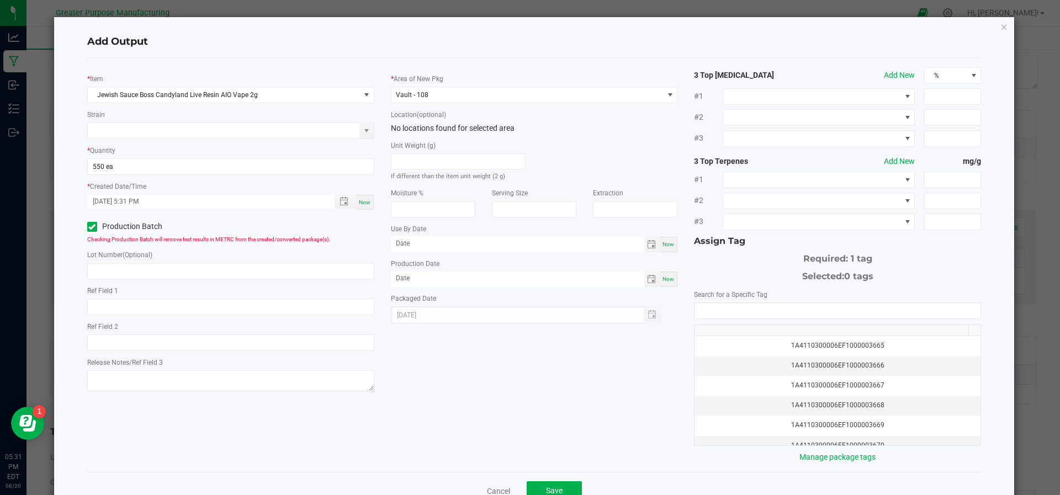
click at [663, 278] on span "Now" at bounding box center [669, 279] width 12 height 6
type input "[DATE]"
click at [715, 308] on input "NO DATA FOUND" at bounding box center [838, 310] width 286 height 15
click at [484, 237] on input "month/day/year" at bounding box center [517, 244] width 253 height 14
type input "[DATE]"
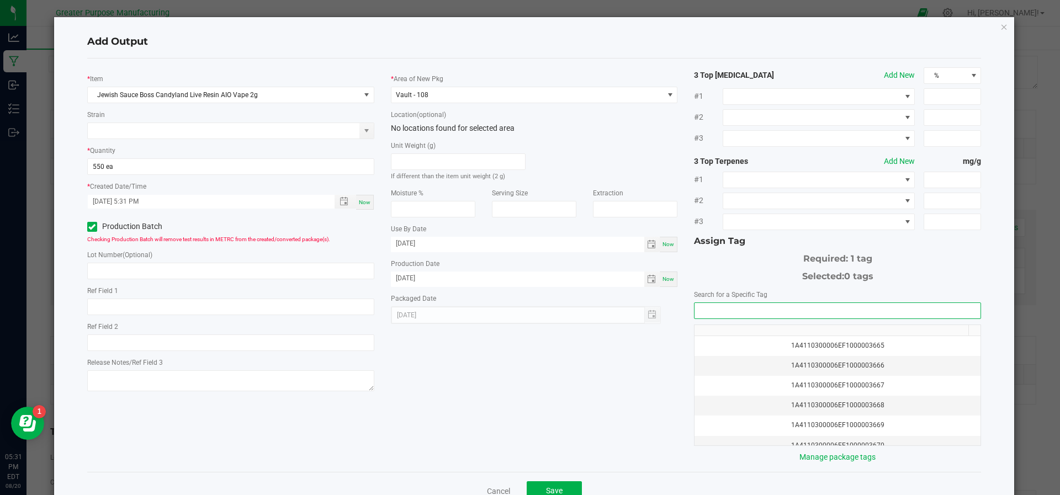
click at [714, 305] on input "NO DATA FOUND" at bounding box center [838, 310] width 286 height 15
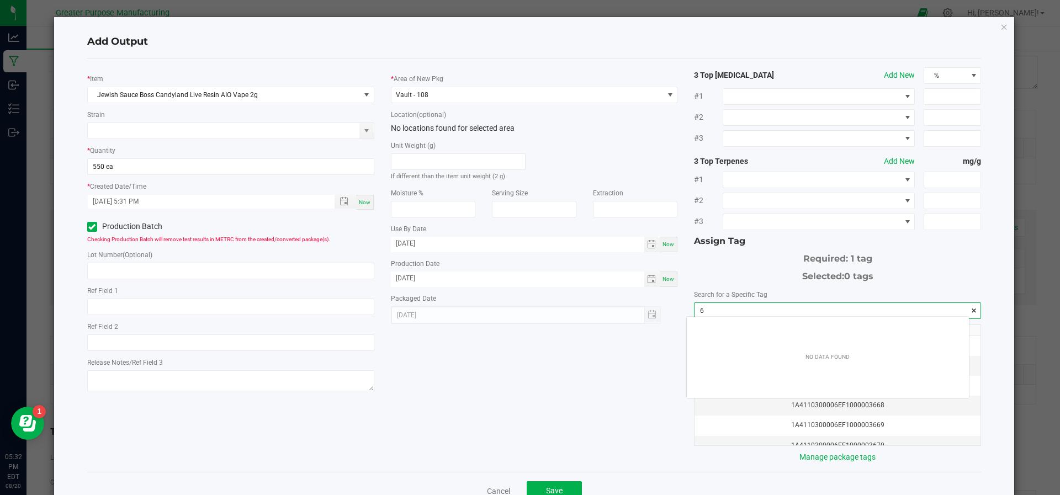
scroll to position [15, 283]
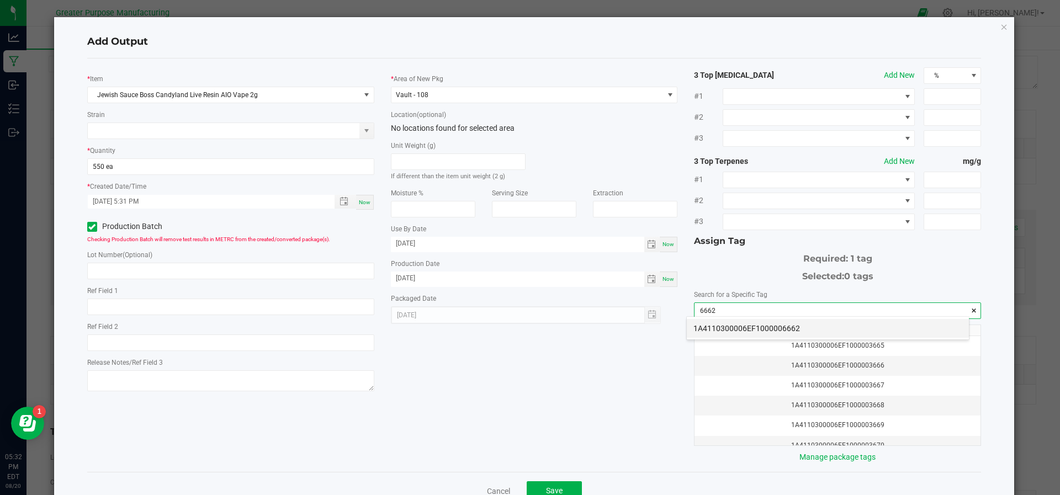
click at [716, 328] on li "1A4110300006EF1000006662" at bounding box center [828, 328] width 282 height 19
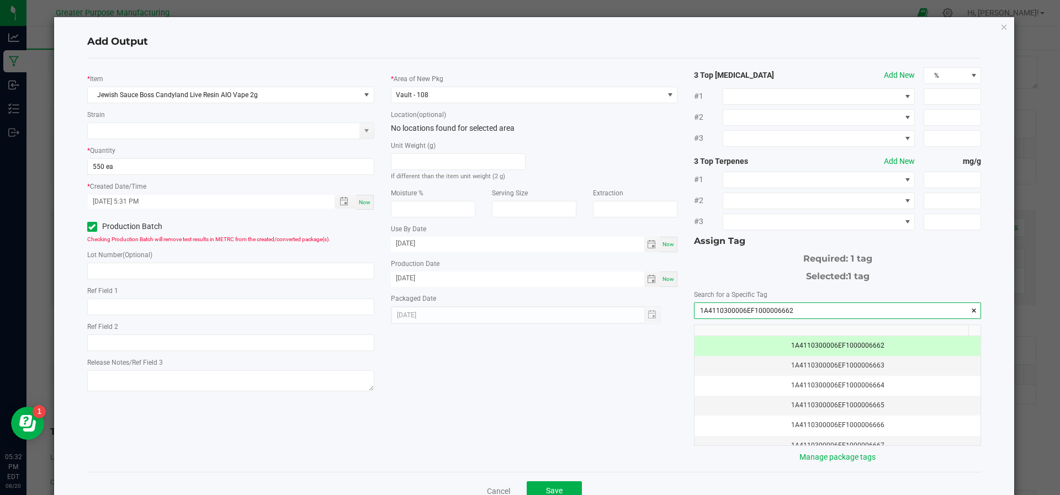
type input "1A4110300006EF1000006662"
click at [560, 478] on div "Cancel Save" at bounding box center [534, 491] width 894 height 38
click at [558, 489] on button "Save" at bounding box center [554, 491] width 55 height 20
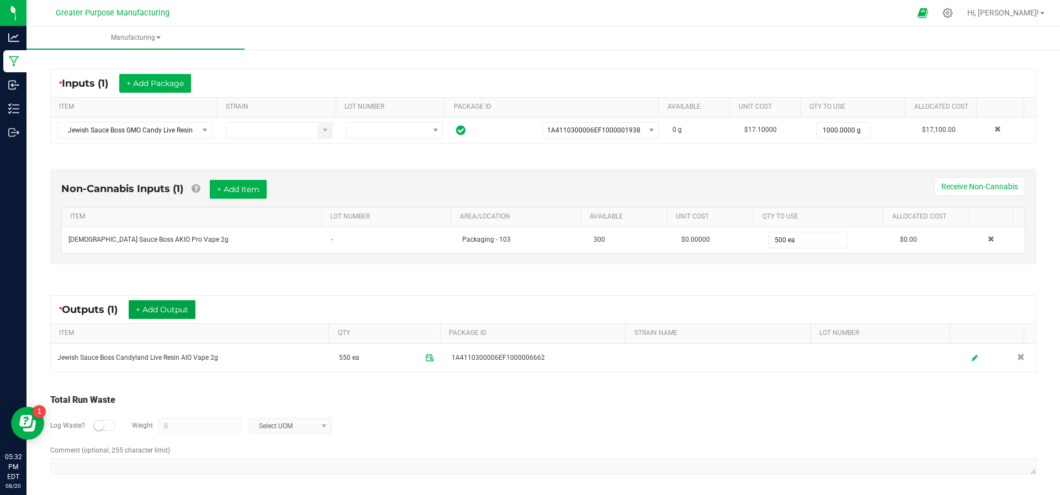
scroll to position [0, 0]
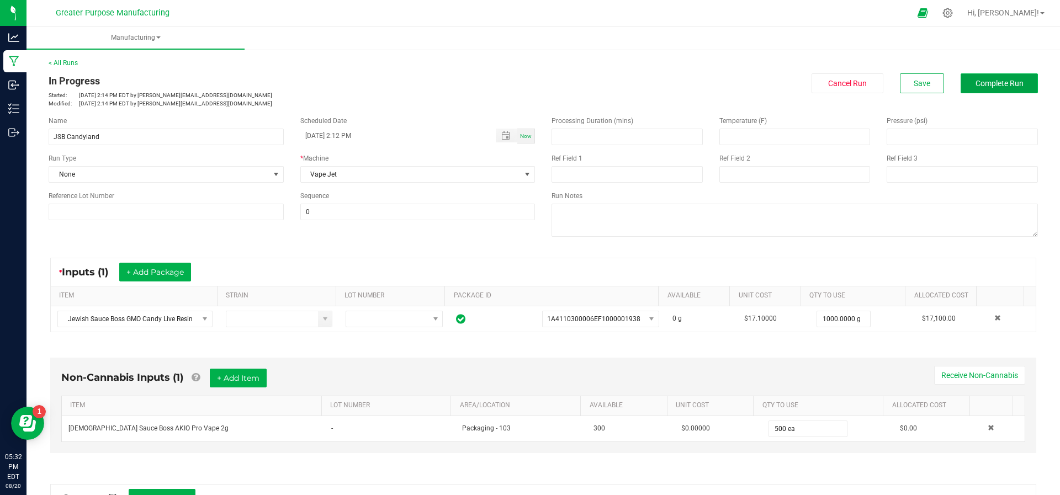
click at [970, 88] on button "Complete Run" at bounding box center [999, 83] width 77 height 20
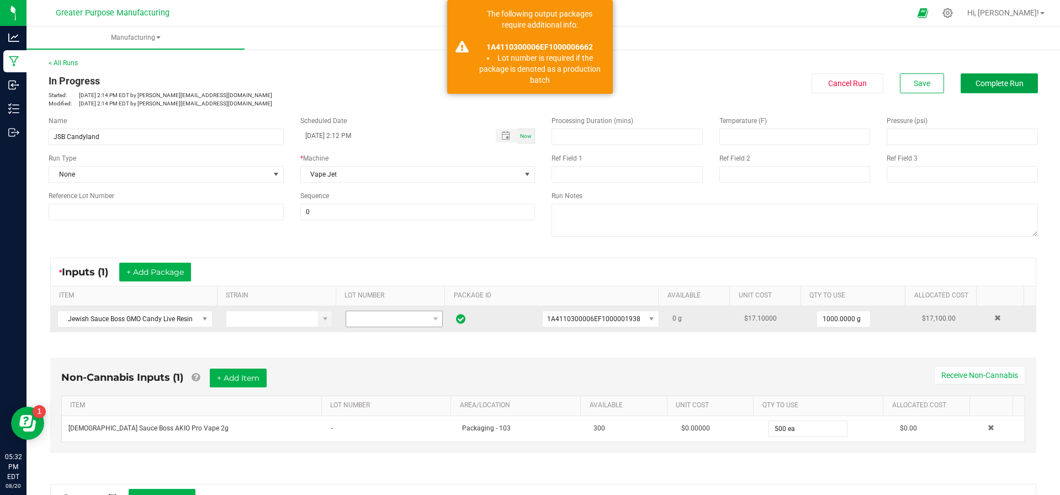
scroll to position [189, 0]
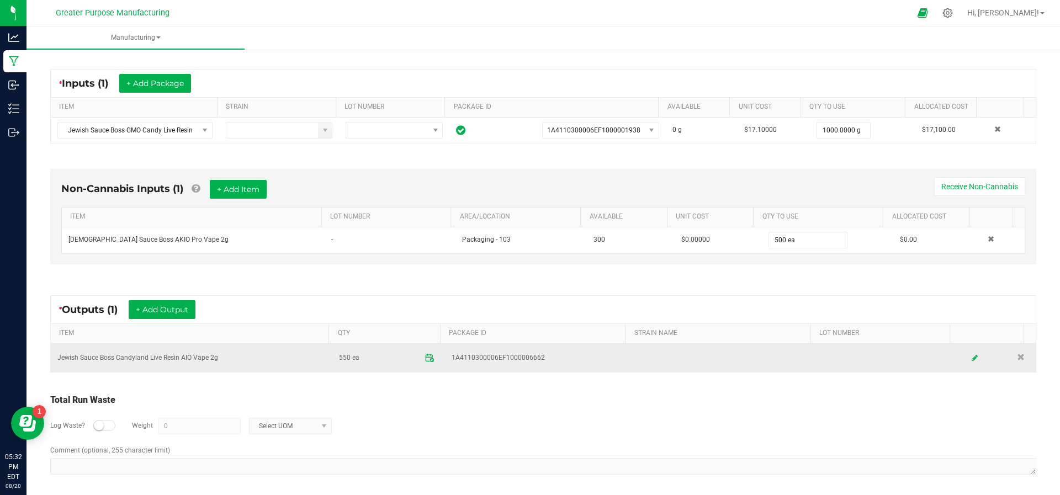
click at [421, 363] on span "550 ea" at bounding box center [388, 358] width 99 height 18
click at [421, 361] on span at bounding box center [429, 357] width 19 height 19
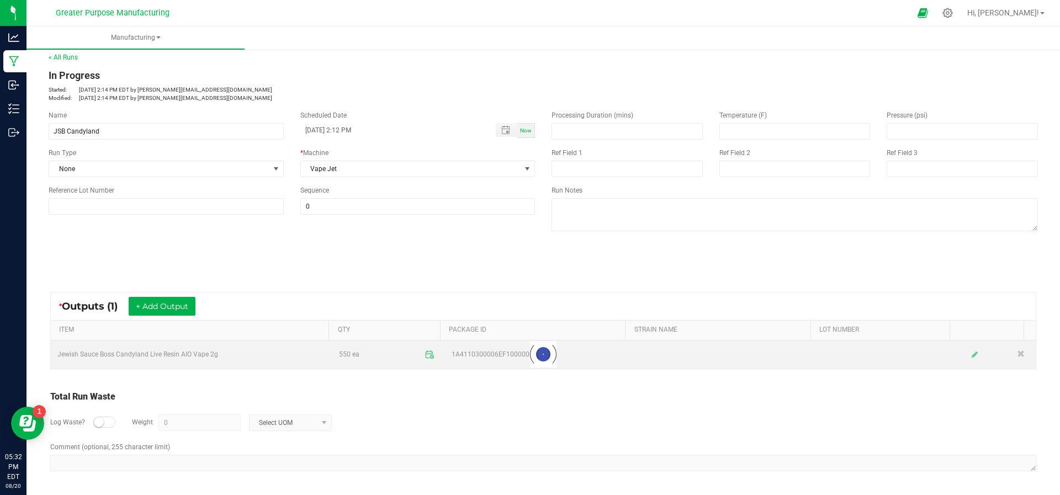
scroll to position [4, 0]
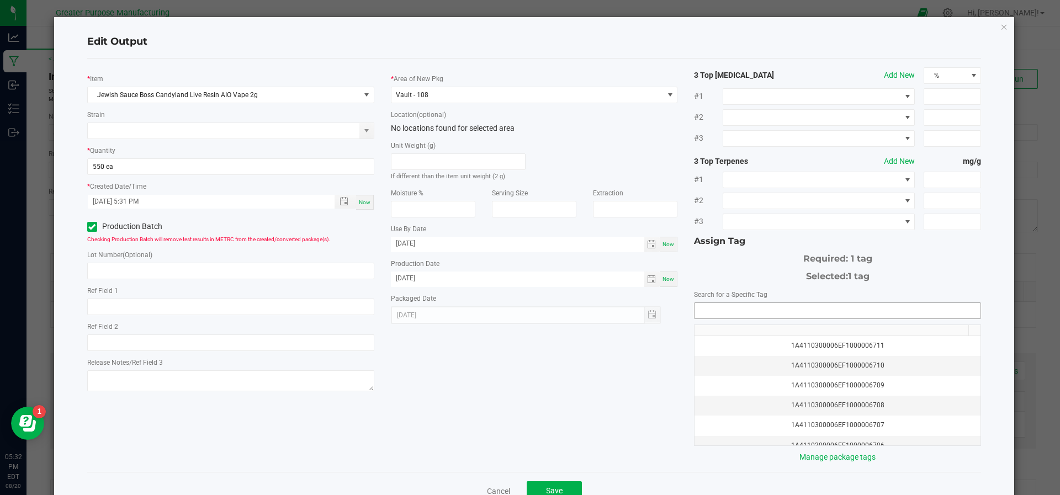
click at [774, 313] on input "NO DATA FOUND" at bounding box center [838, 310] width 286 height 15
click at [199, 271] on input "text" at bounding box center [230, 271] width 287 height 17
type input "6662"
click at [562, 483] on button "Save" at bounding box center [554, 491] width 55 height 20
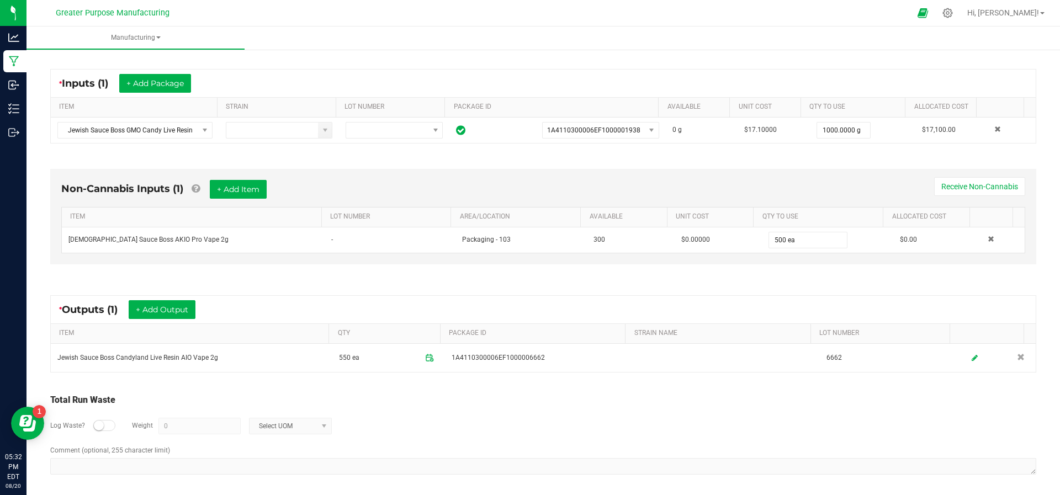
scroll to position [0, 0]
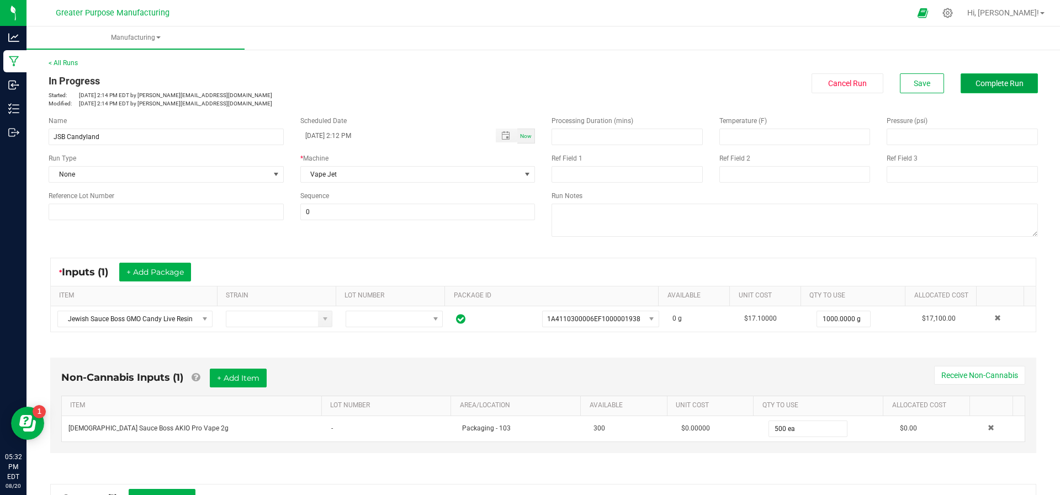
click at [991, 76] on button "Complete Run" at bounding box center [999, 83] width 77 height 20
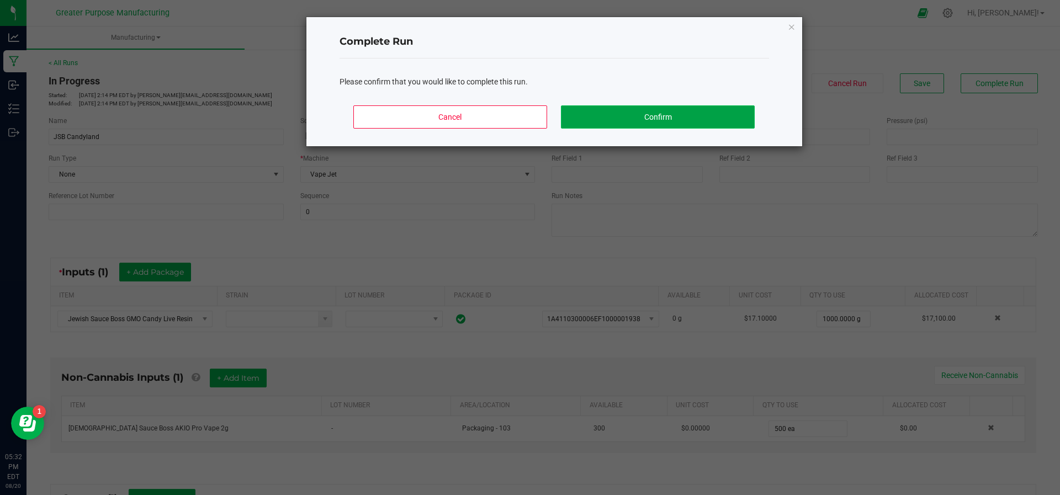
click at [633, 109] on button "Confirm" at bounding box center [657, 116] width 193 height 23
